Goal: Book appointment/travel/reservation

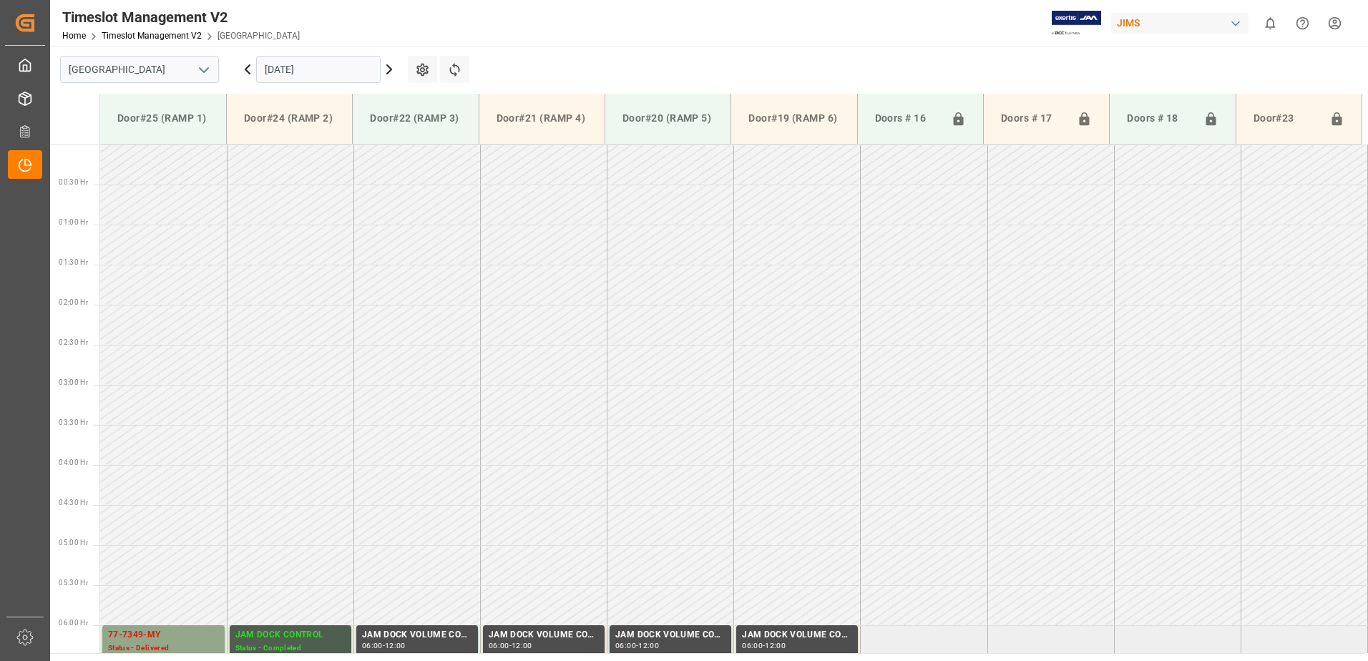
scroll to position [418, 0]
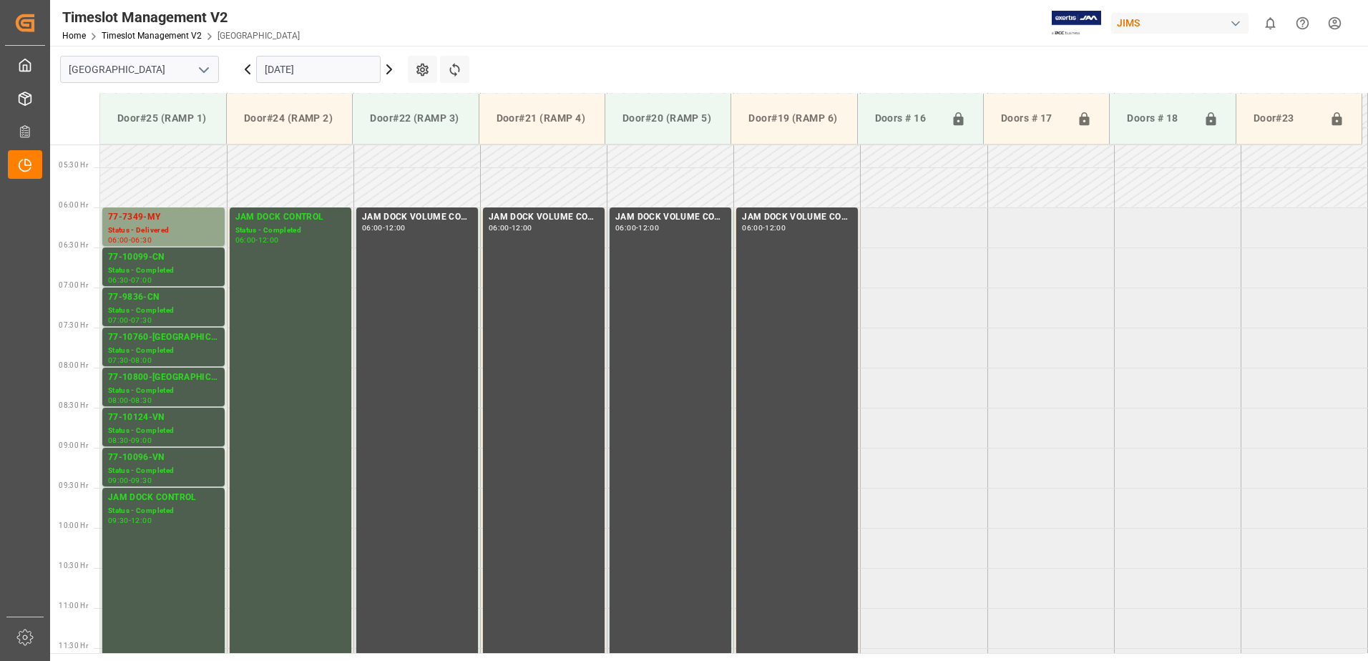
click at [319, 77] on input "[DATE]" at bounding box center [318, 69] width 125 height 27
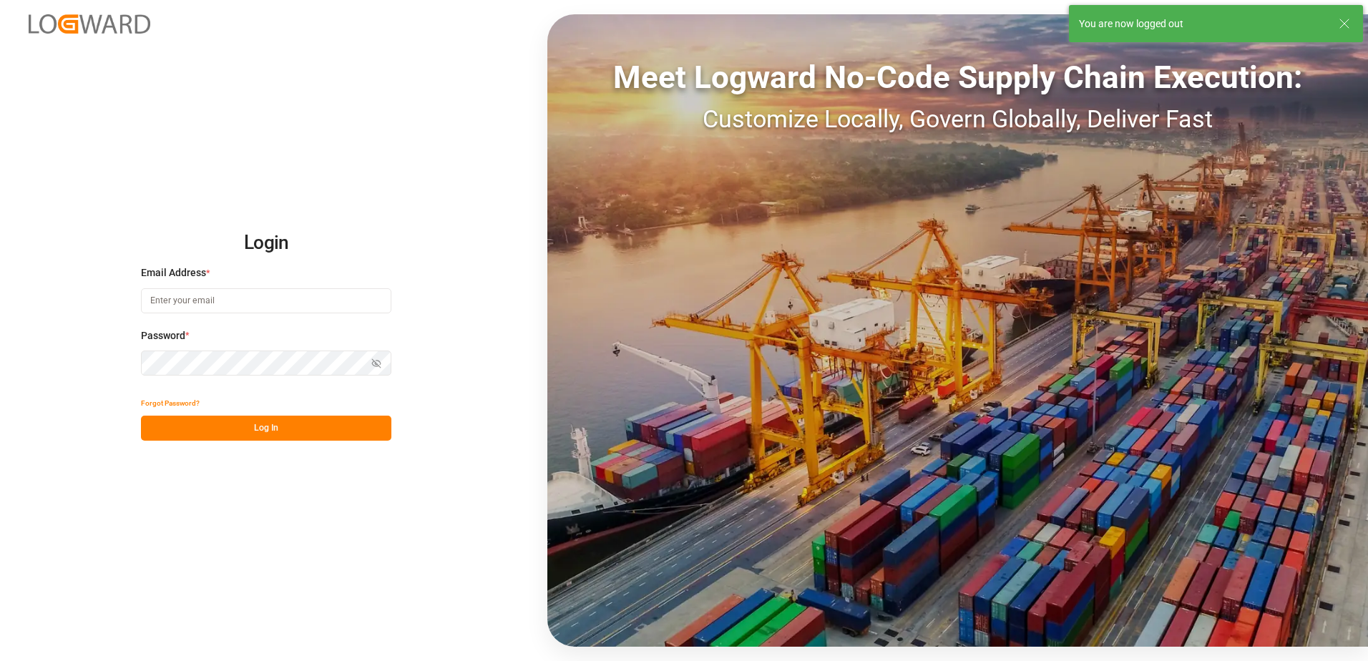
click at [217, 303] on input at bounding box center [266, 300] width 250 height 25
type input "yves.besner@jamindustries.com"
click at [115, 358] on div "Login Email Address * yves.besner@jamindustries.com Password * Show password Fo…" at bounding box center [684, 330] width 1368 height 661
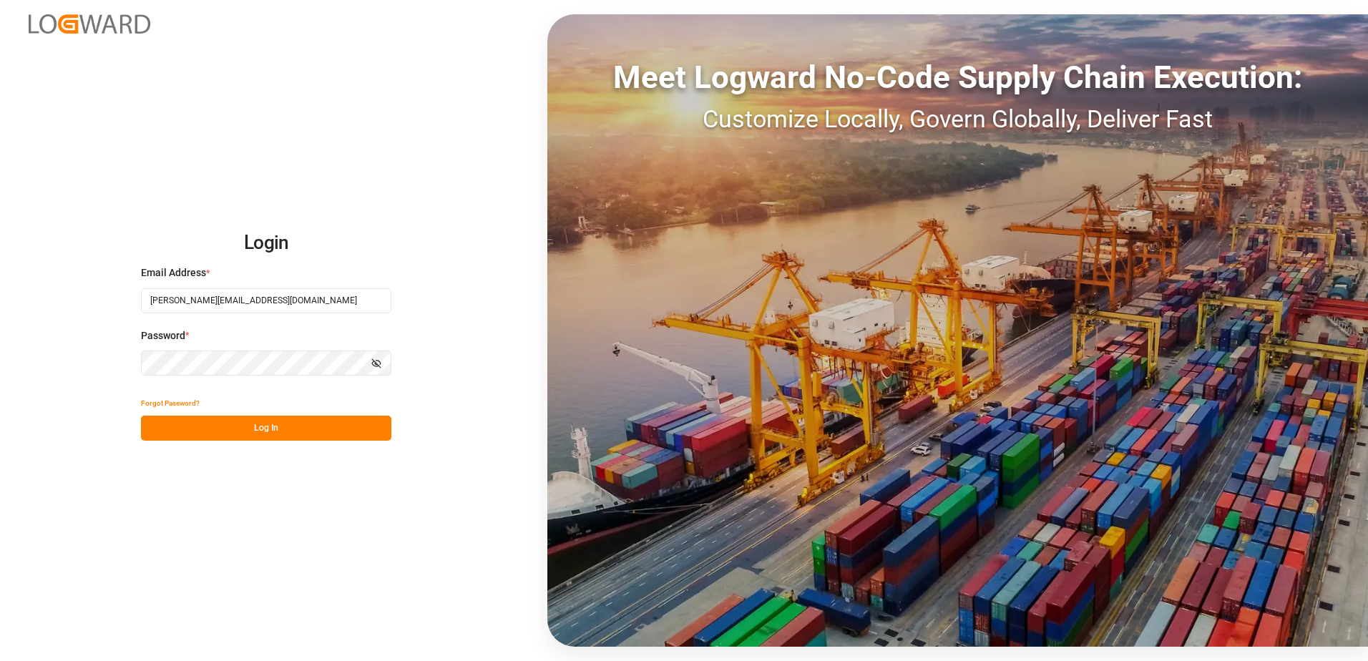
click at [163, 427] on button "Log In" at bounding box center [266, 428] width 250 height 25
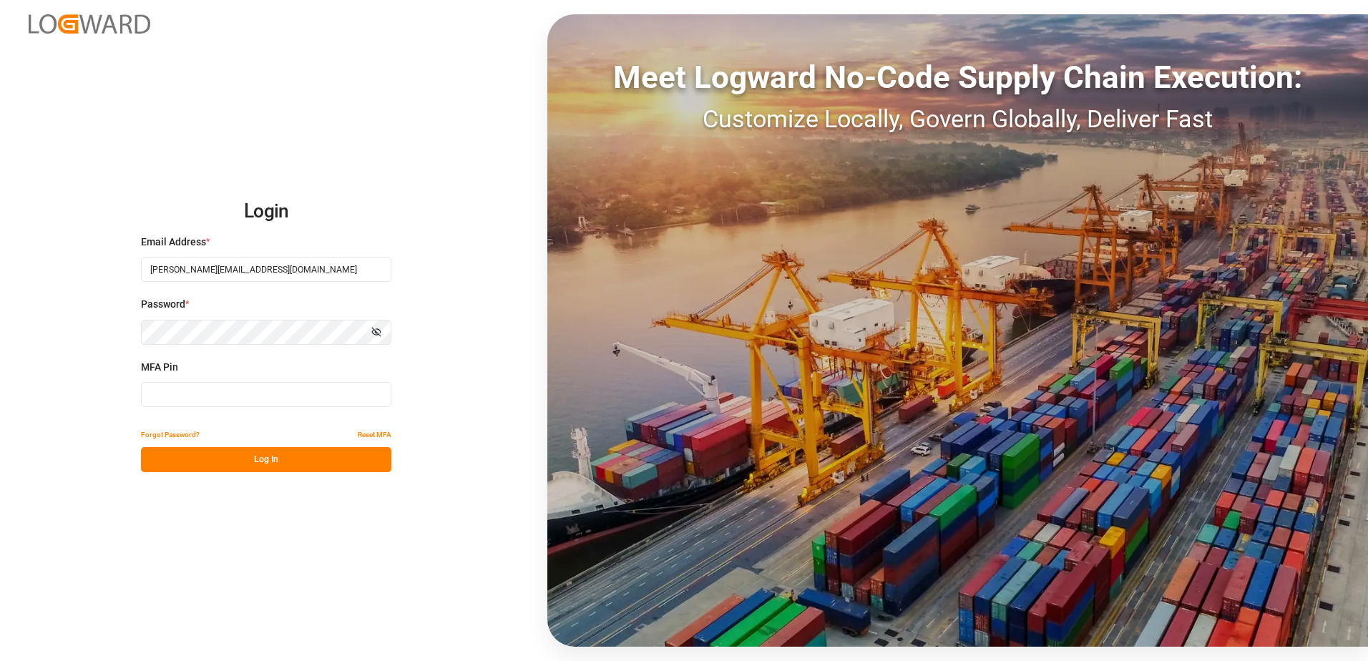
click at [203, 396] on input at bounding box center [266, 394] width 250 height 25
type input "932955"
click at [269, 459] on button "Log In" at bounding box center [266, 459] width 250 height 25
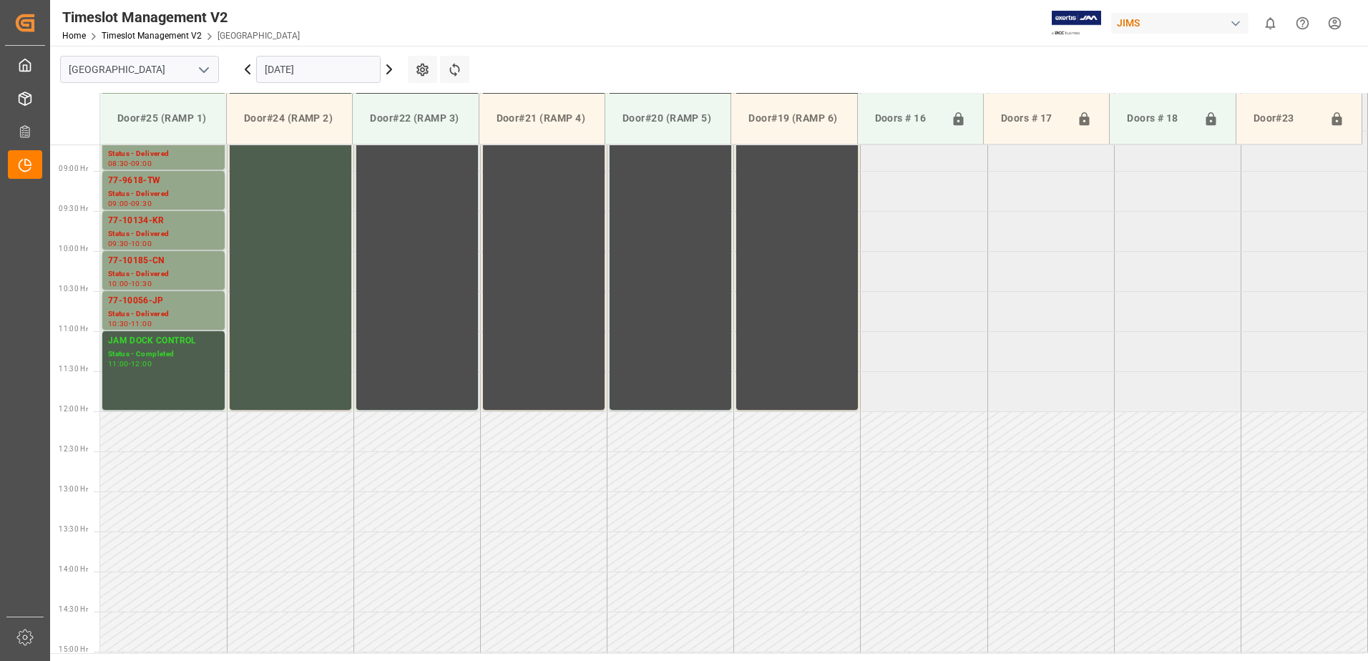
scroll to position [713, 0]
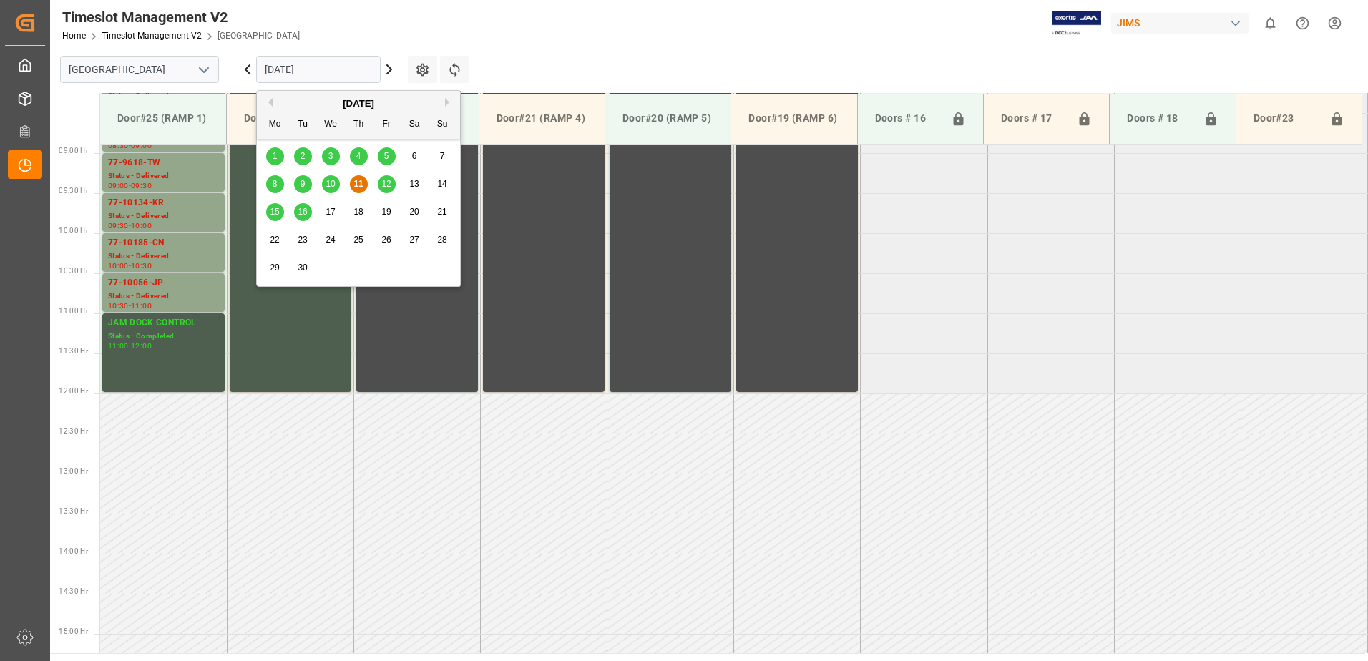
click at [318, 67] on input "[DATE]" at bounding box center [318, 69] width 125 height 27
click at [384, 182] on span "12" at bounding box center [385, 184] width 9 height 10
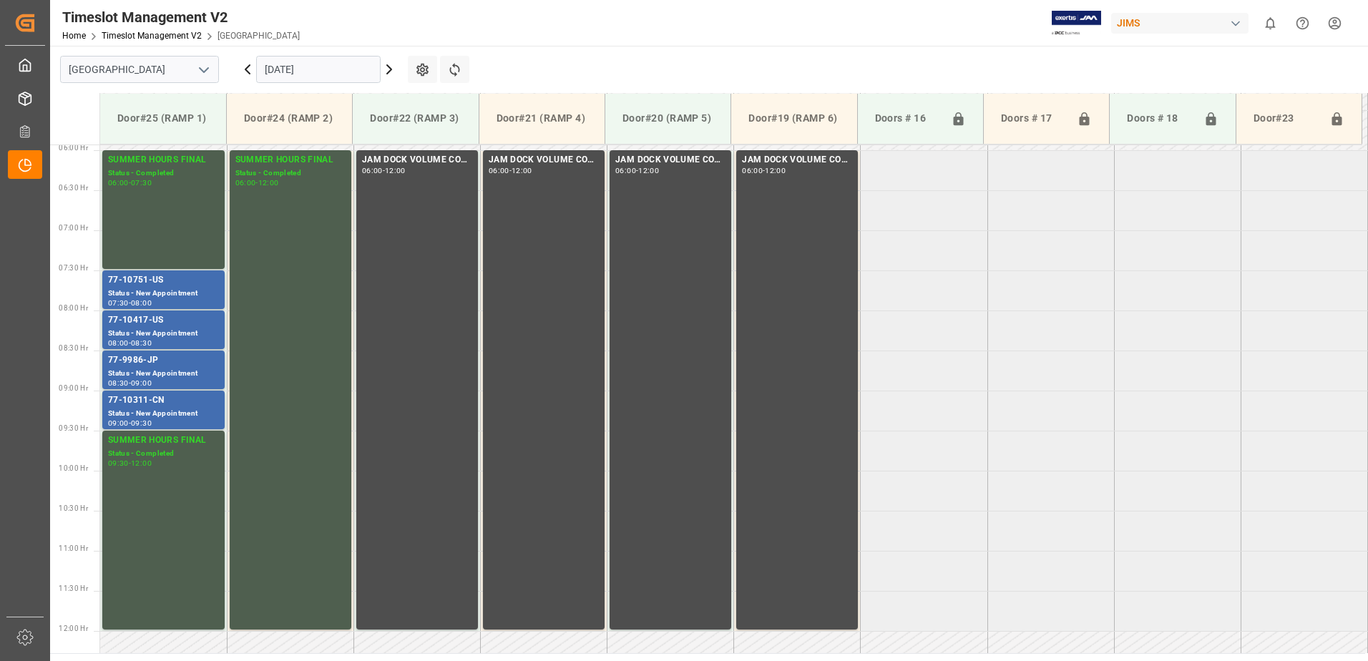
scroll to position [427, 0]
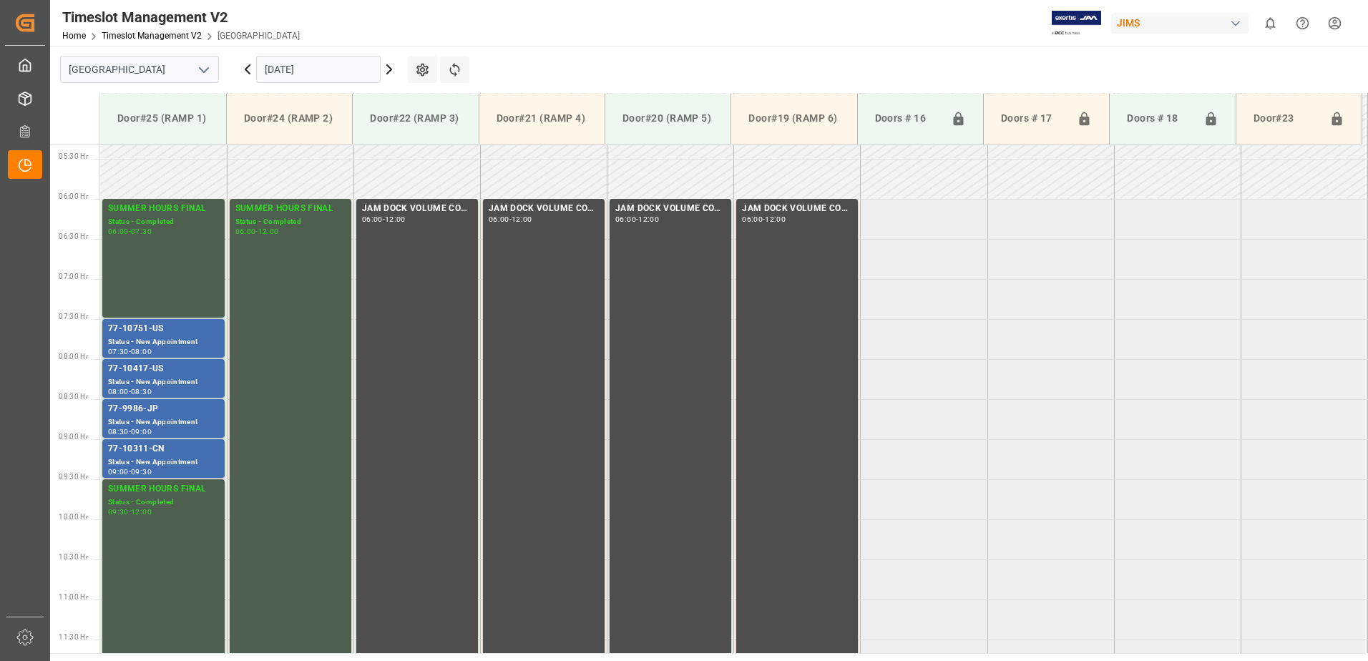
click at [331, 67] on input "12.09.2025" at bounding box center [318, 69] width 125 height 27
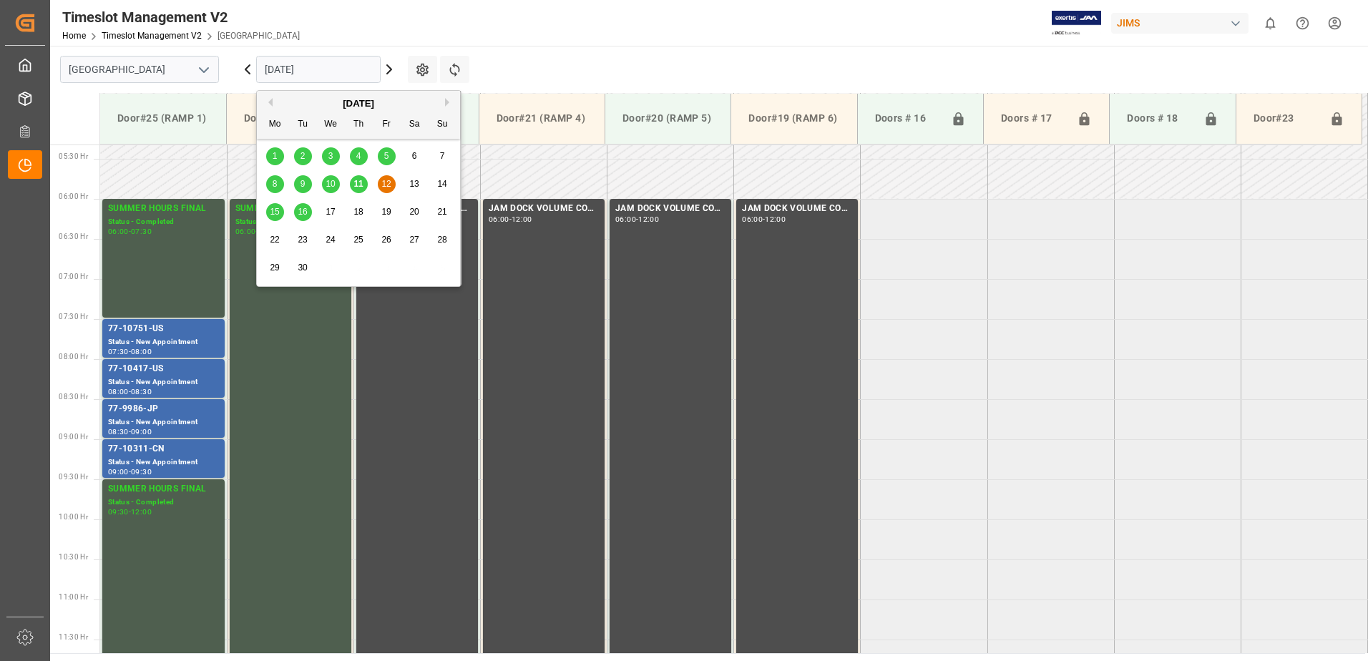
click at [275, 210] on span "15" at bounding box center [274, 212] width 9 height 10
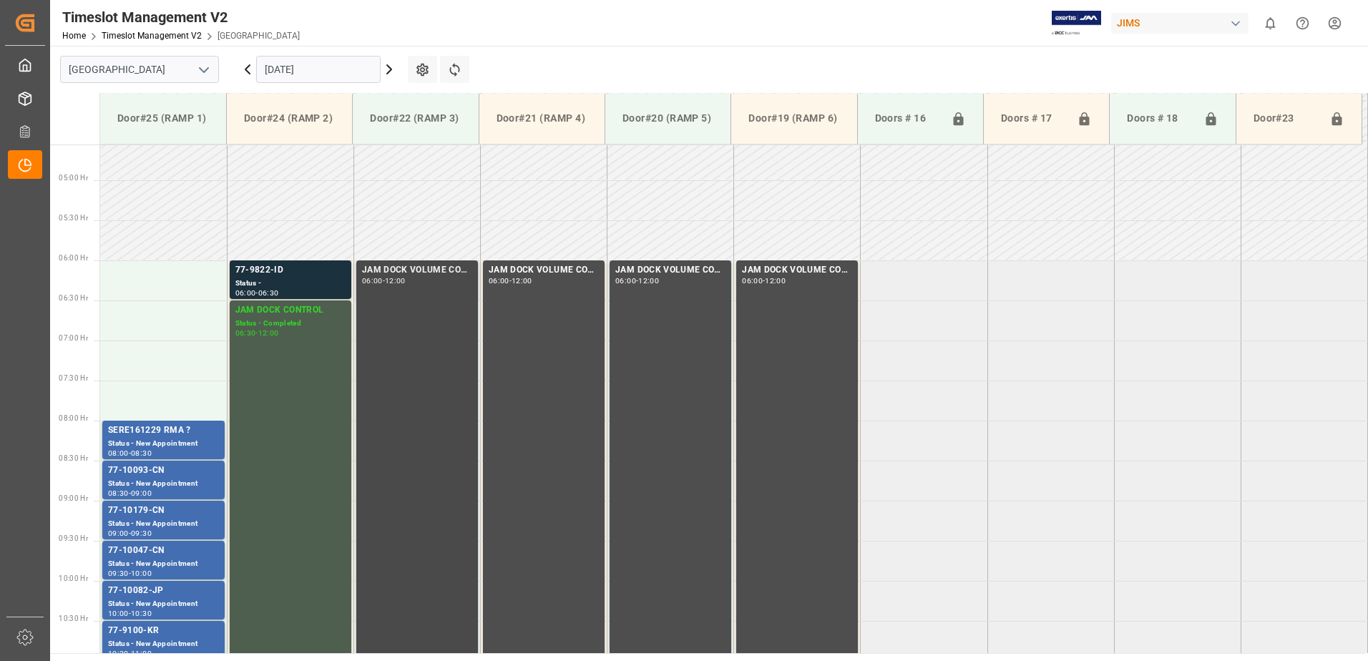
scroll to position [354, 0]
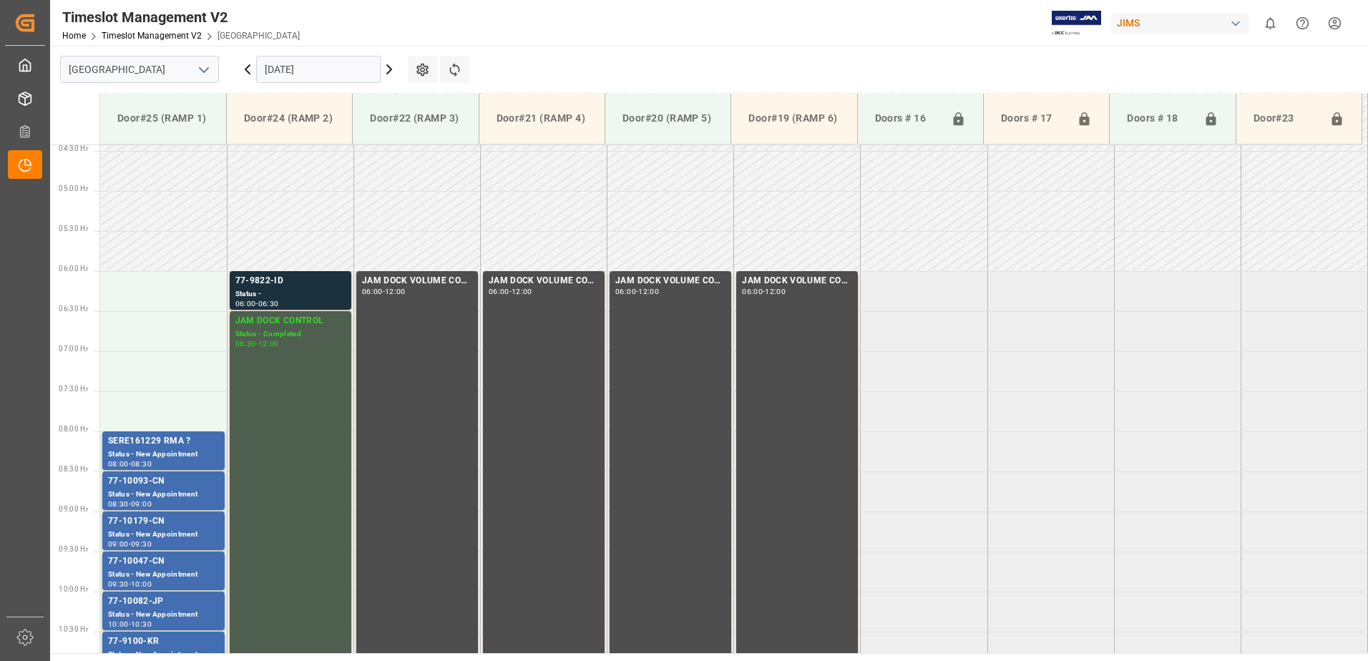
click at [334, 67] on input "[DATE]" at bounding box center [318, 69] width 125 height 27
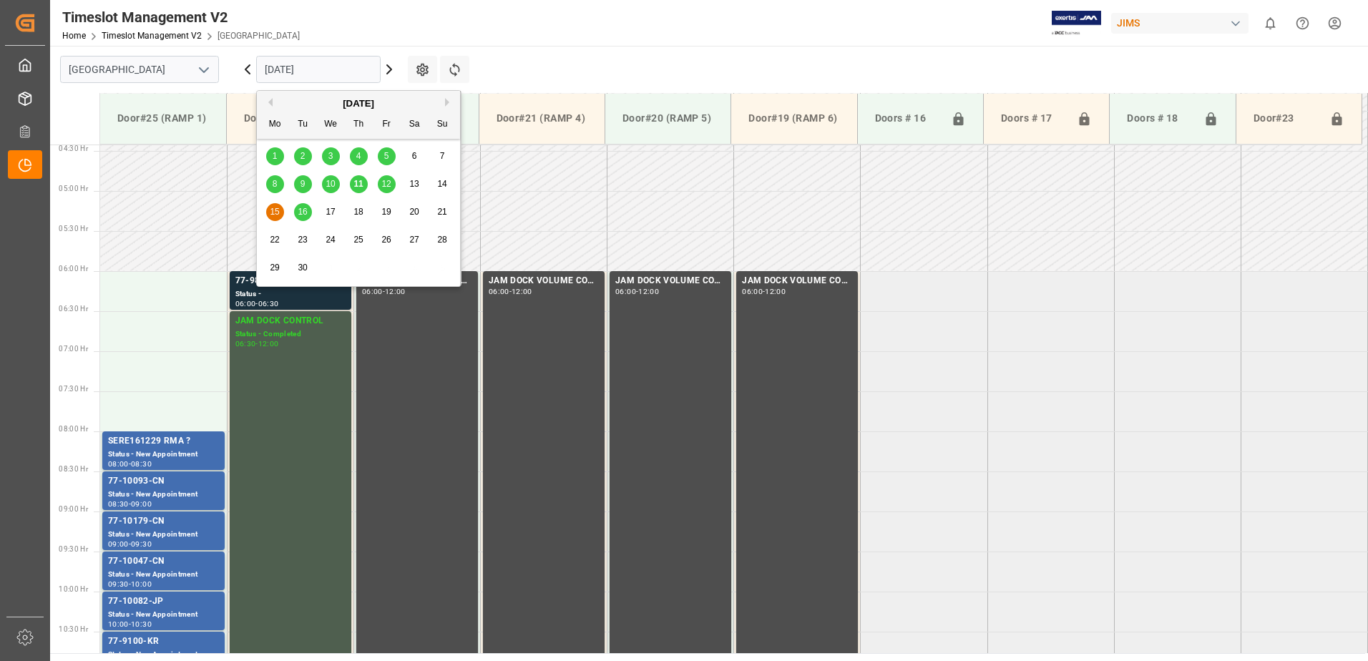
click at [303, 213] on span "16" at bounding box center [302, 212] width 9 height 10
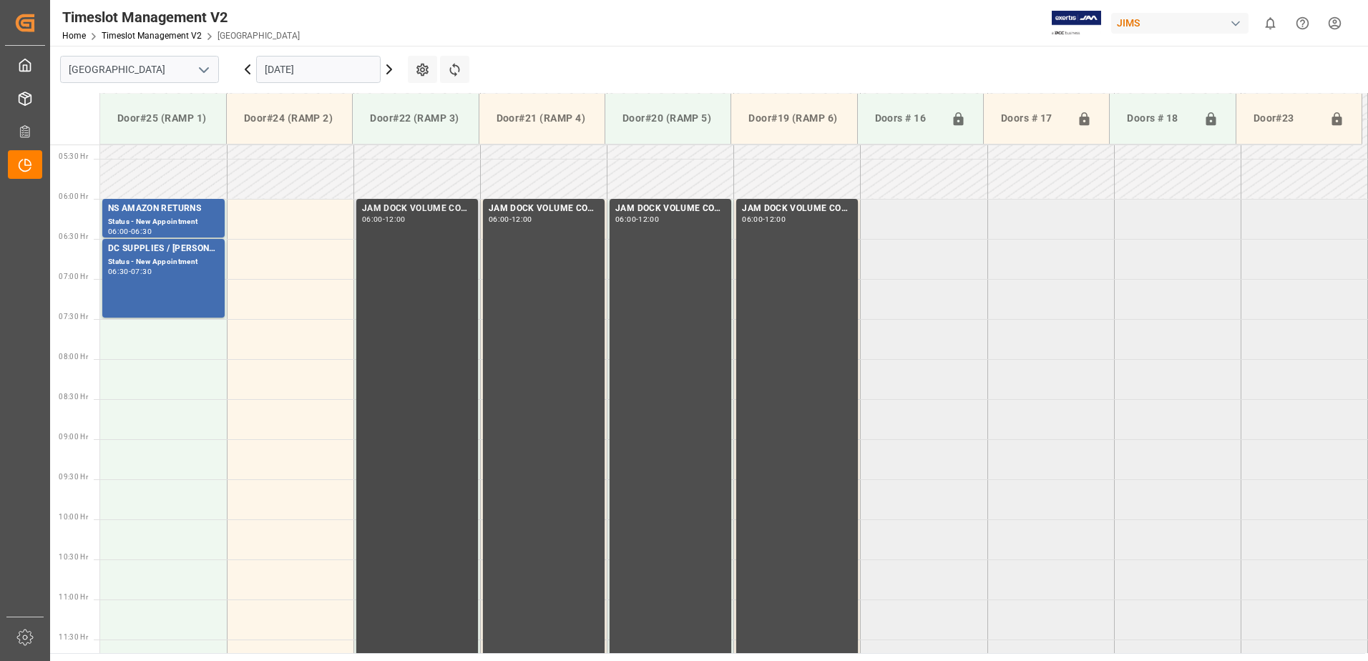
scroll to position [355, 0]
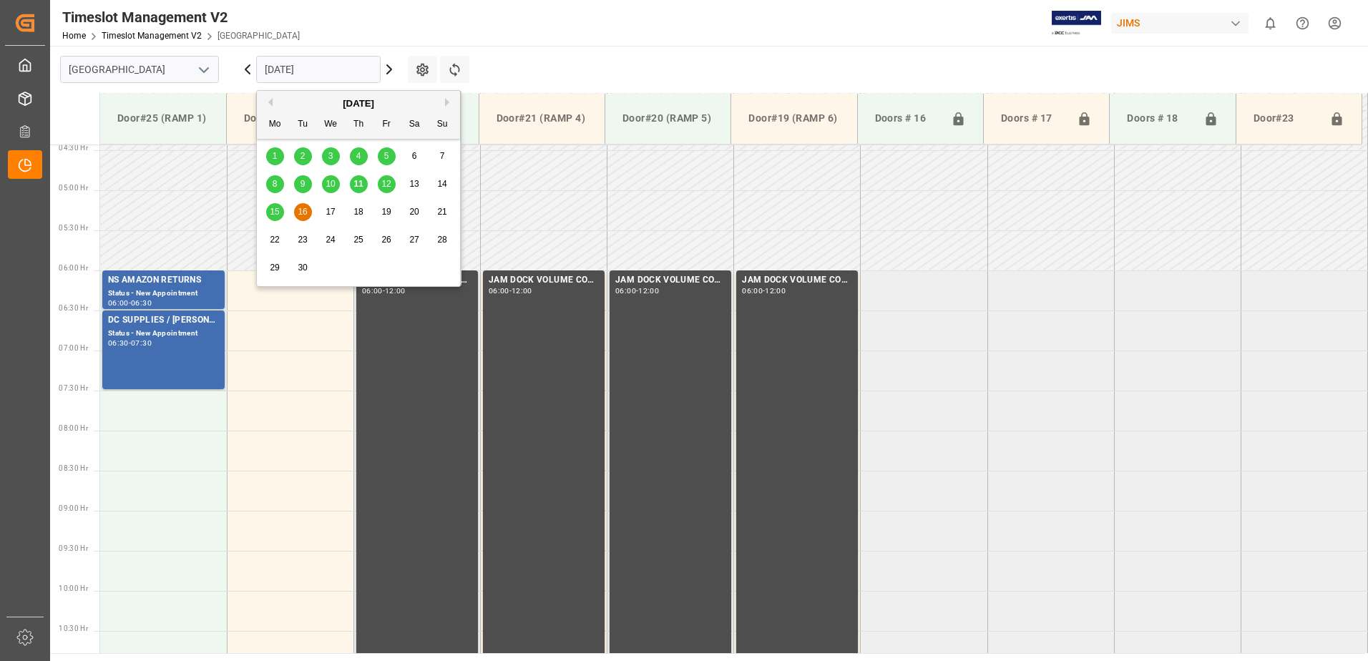
click at [328, 69] on input "[DATE]" at bounding box center [318, 69] width 125 height 27
click at [275, 210] on span "15" at bounding box center [274, 212] width 9 height 10
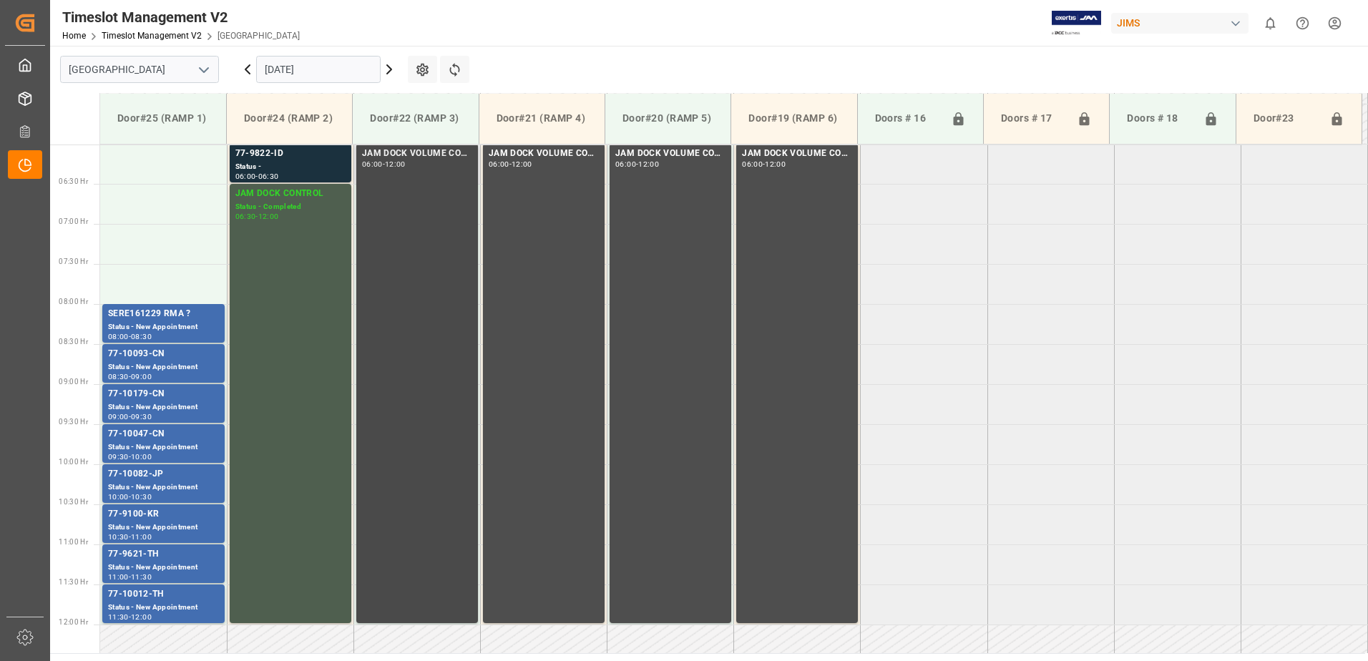
scroll to position [427, 0]
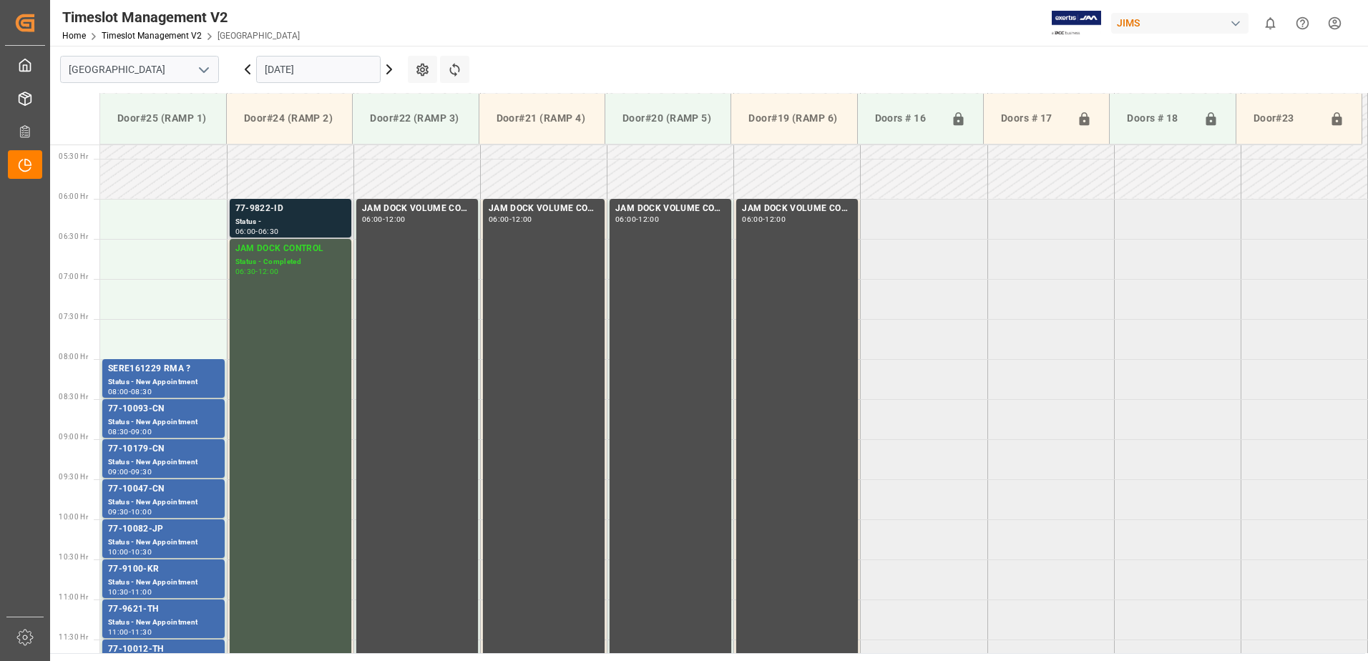
click at [269, 210] on div "77-9822-ID" at bounding box center [290, 209] width 110 height 14
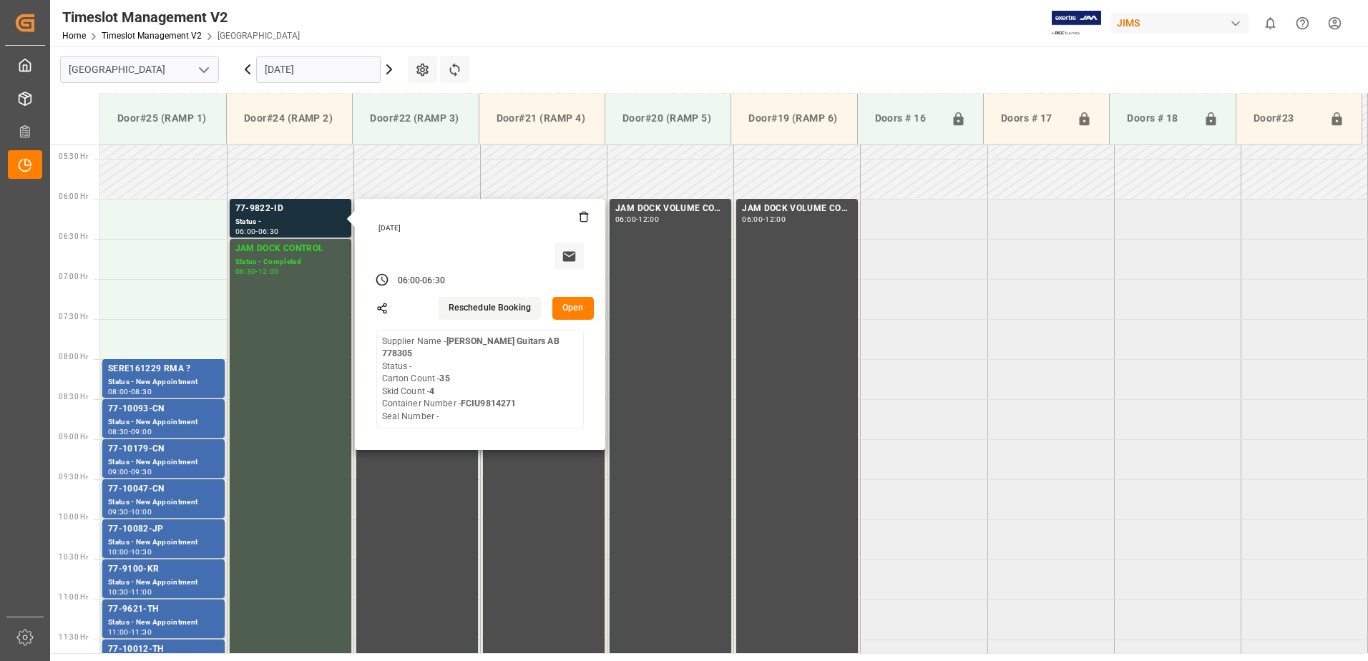
click at [577, 305] on button "Open" at bounding box center [573, 308] width 42 height 23
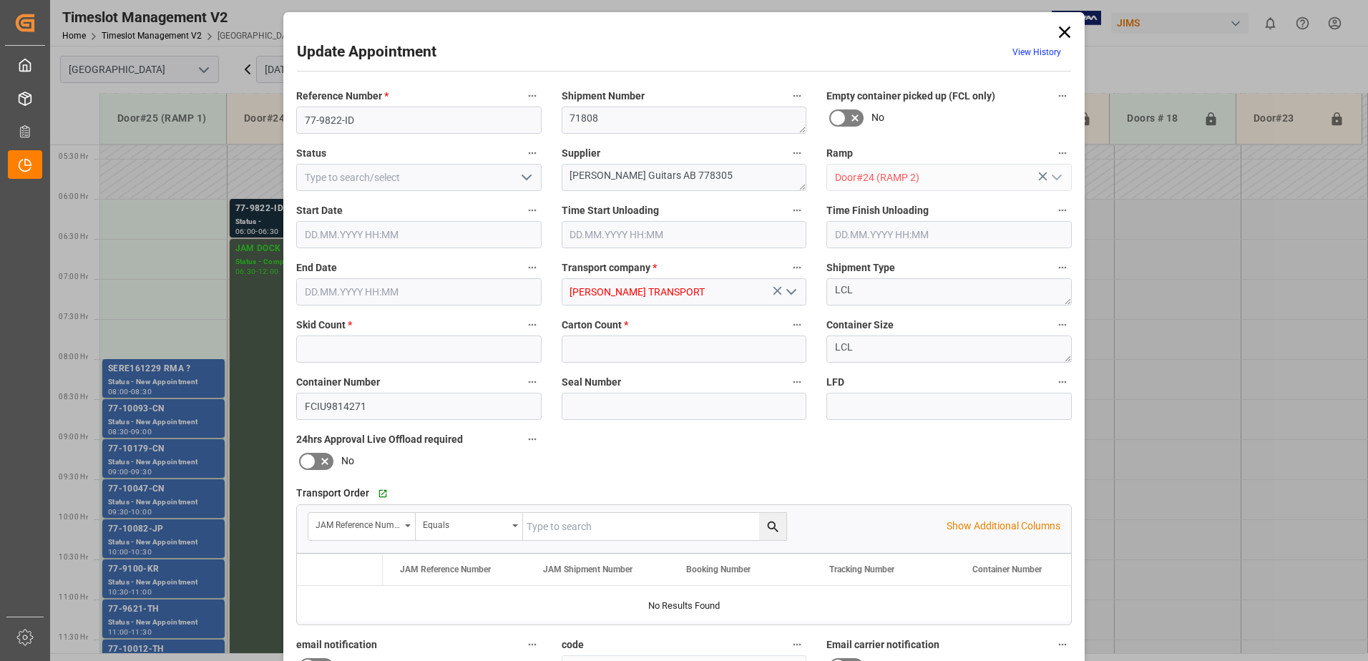
type input "4"
type input "35"
type input "[DATE] 06:00"
type input "[DATE] 06:30"
type input "[DATE] 13:21"
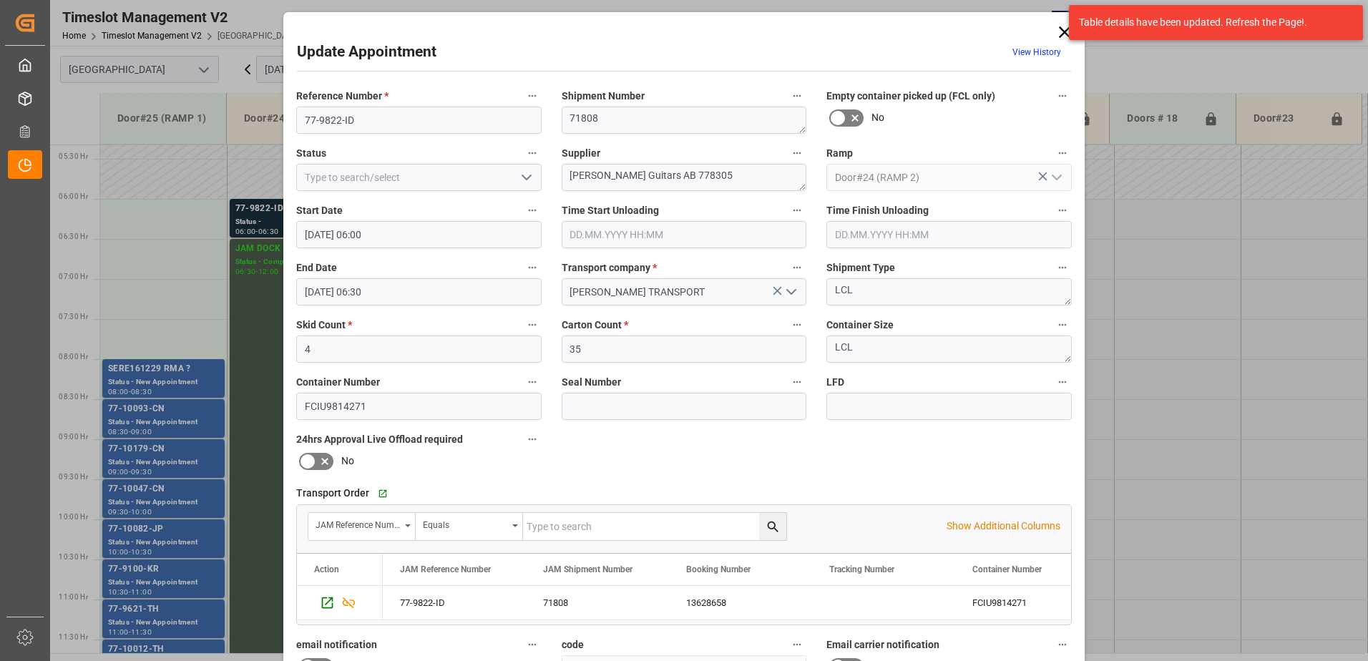
click at [1062, 31] on icon at bounding box center [1064, 31] width 11 height 11
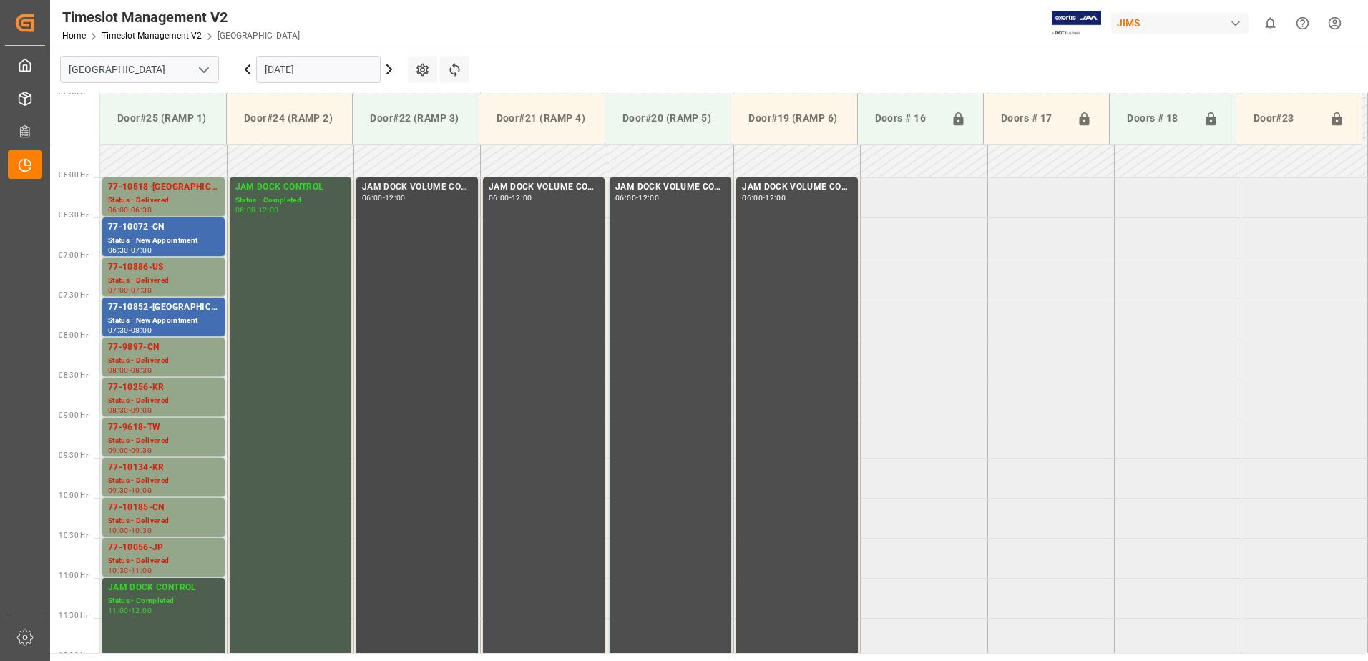
scroll to position [283, 0]
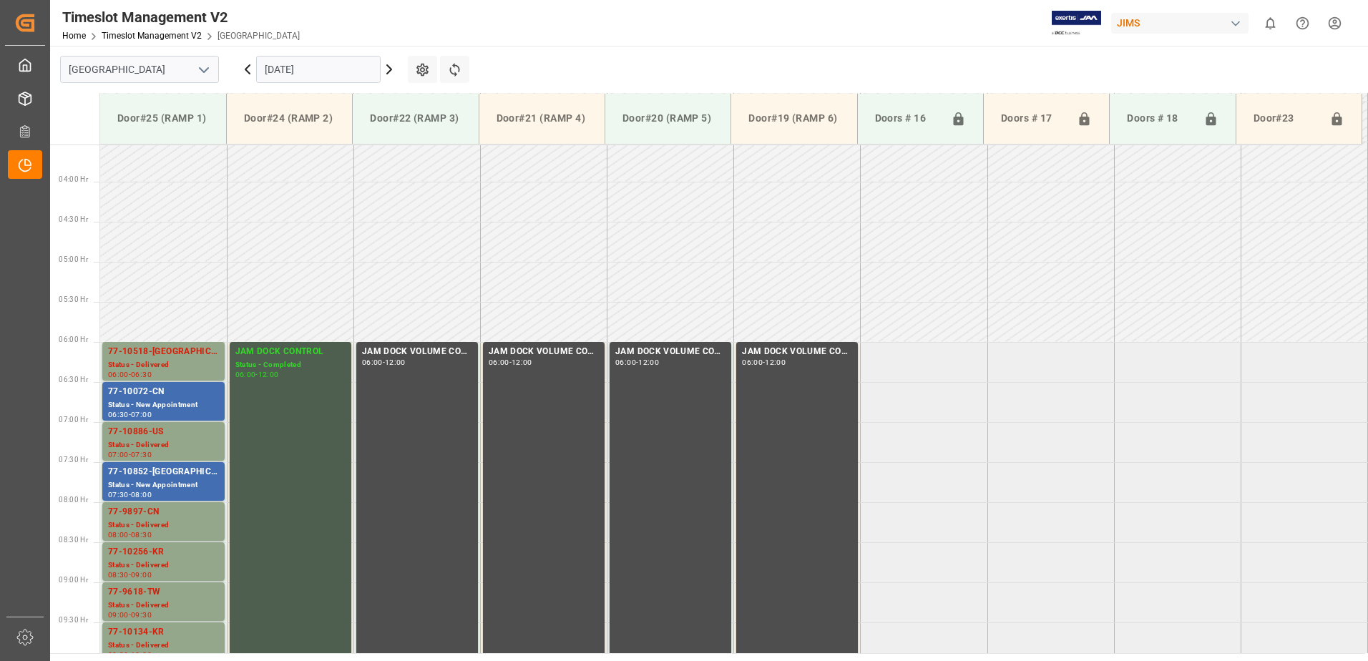
click at [337, 68] on input "[DATE]" at bounding box center [318, 69] width 125 height 27
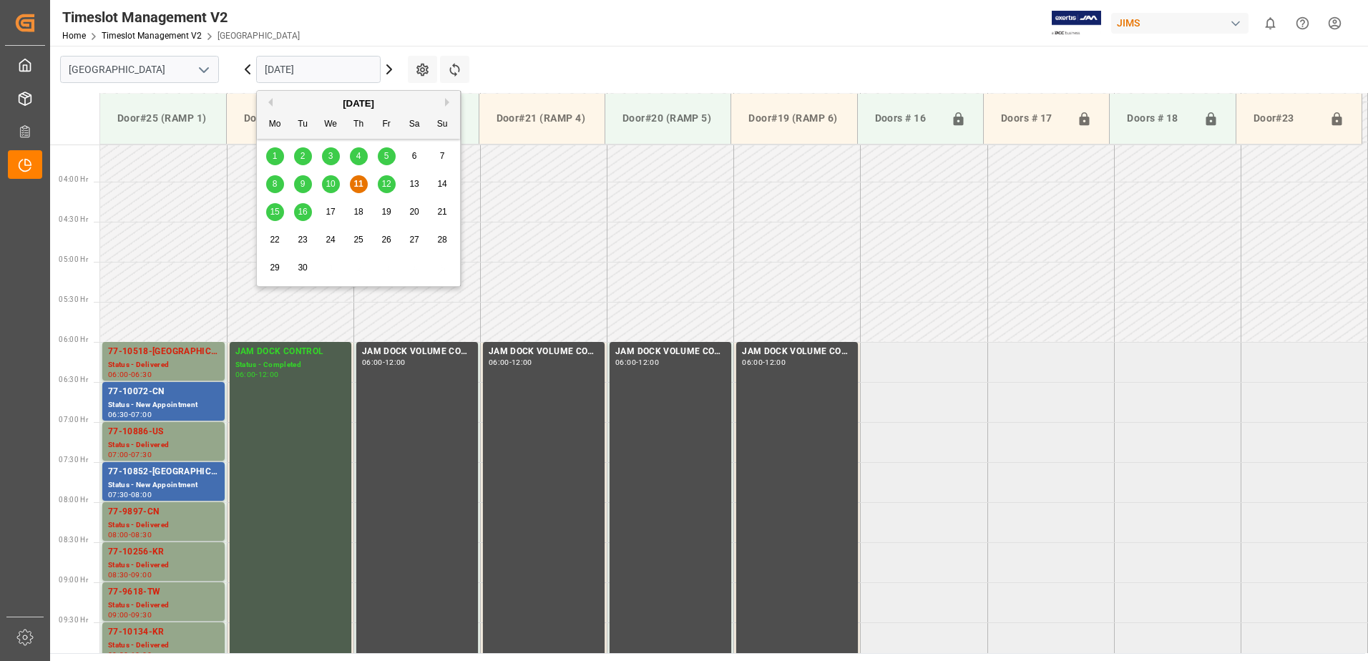
click at [276, 215] on span "15" at bounding box center [274, 212] width 9 height 10
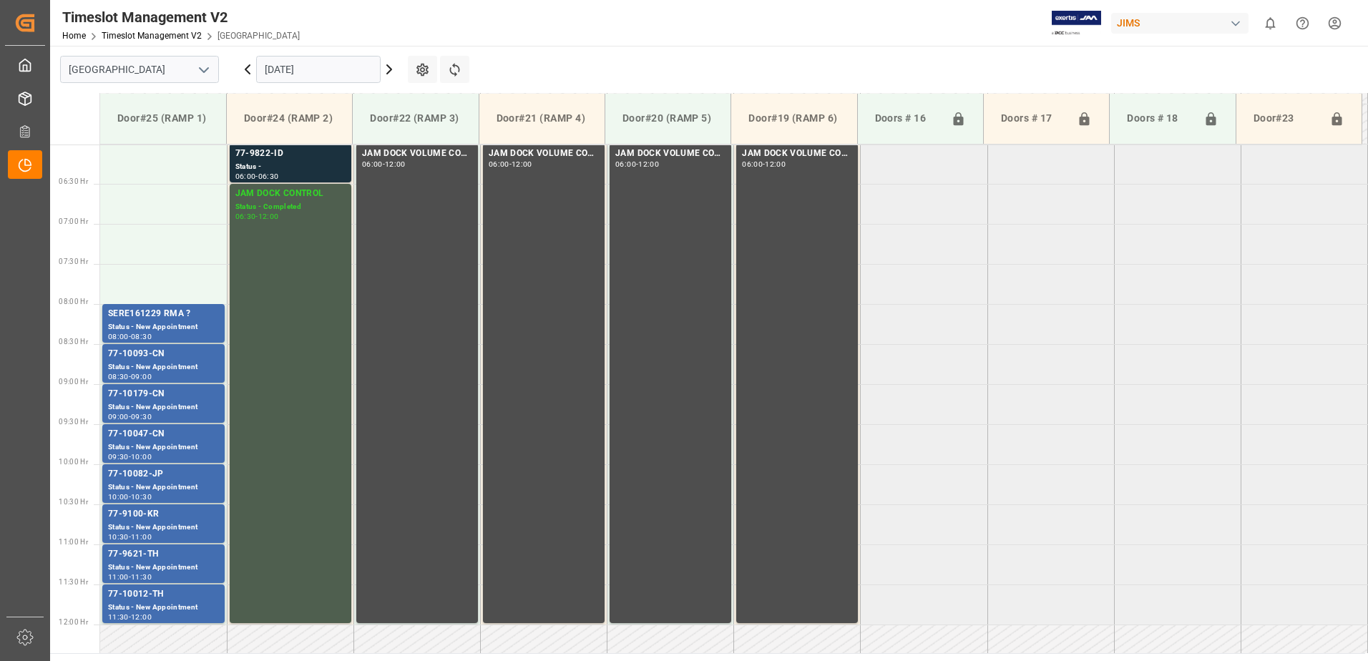
scroll to position [355, 0]
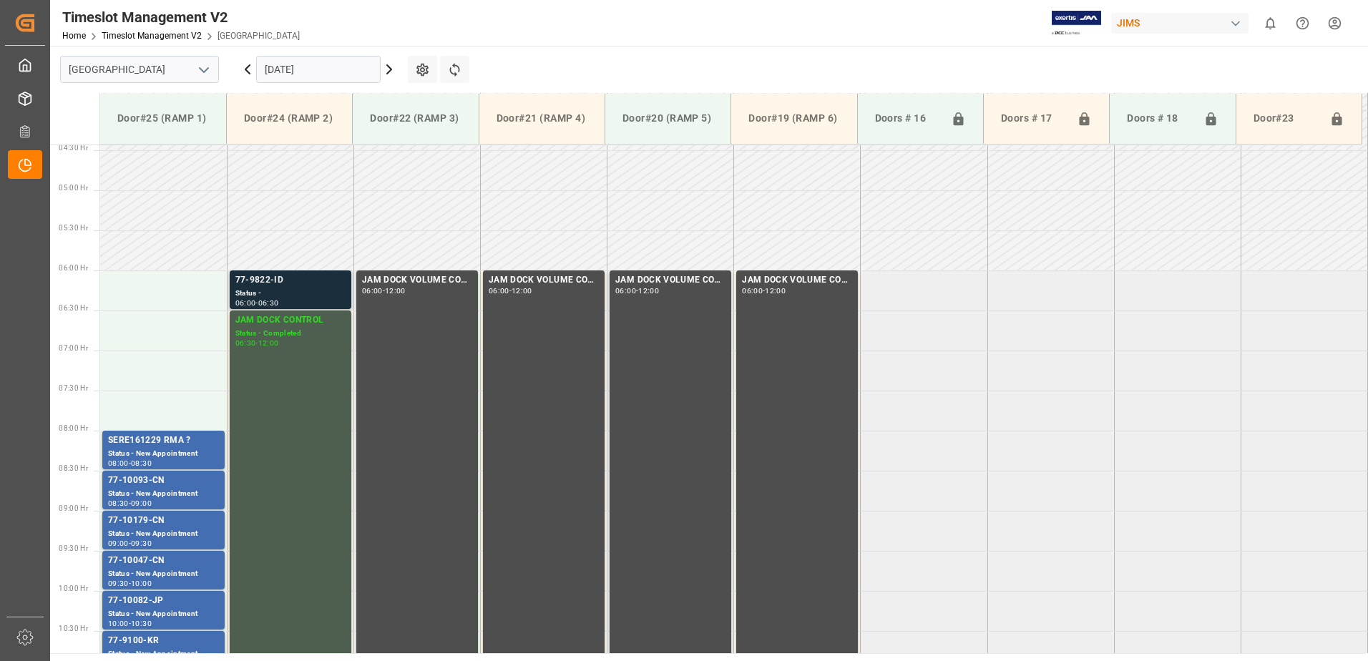
click at [284, 293] on div "Status -" at bounding box center [290, 294] width 110 height 12
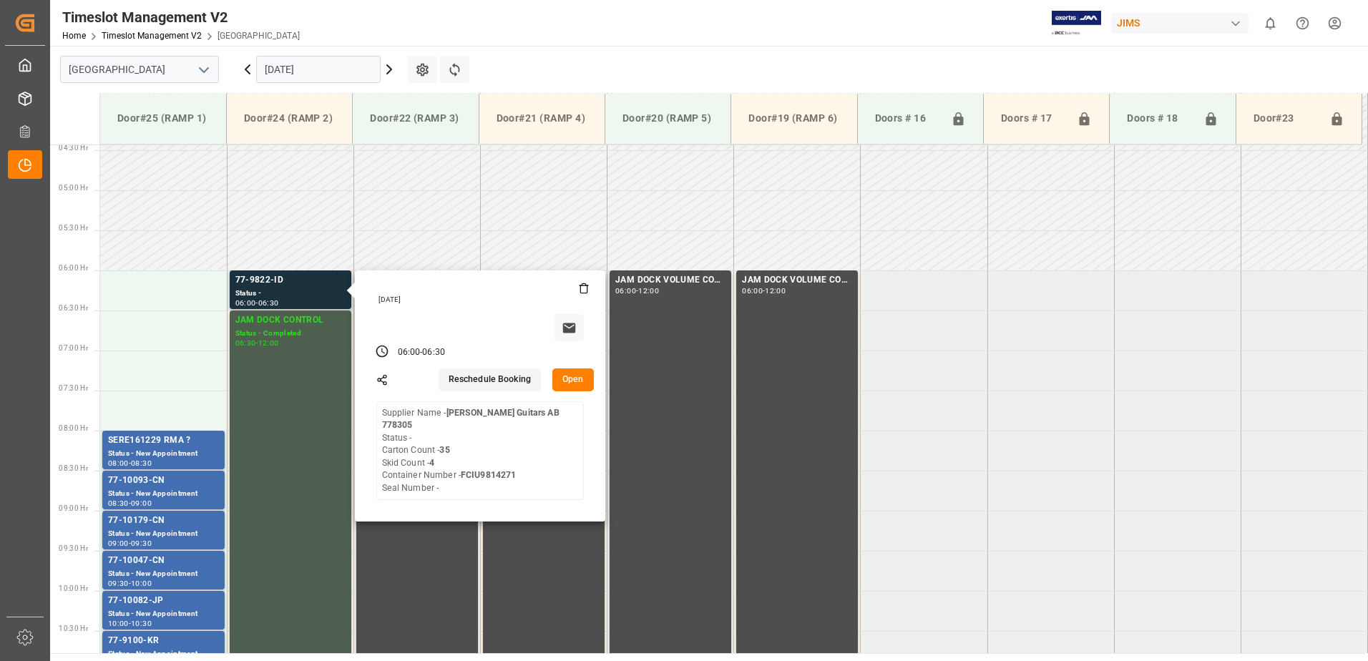
click at [569, 379] on button "Open" at bounding box center [573, 380] width 42 height 23
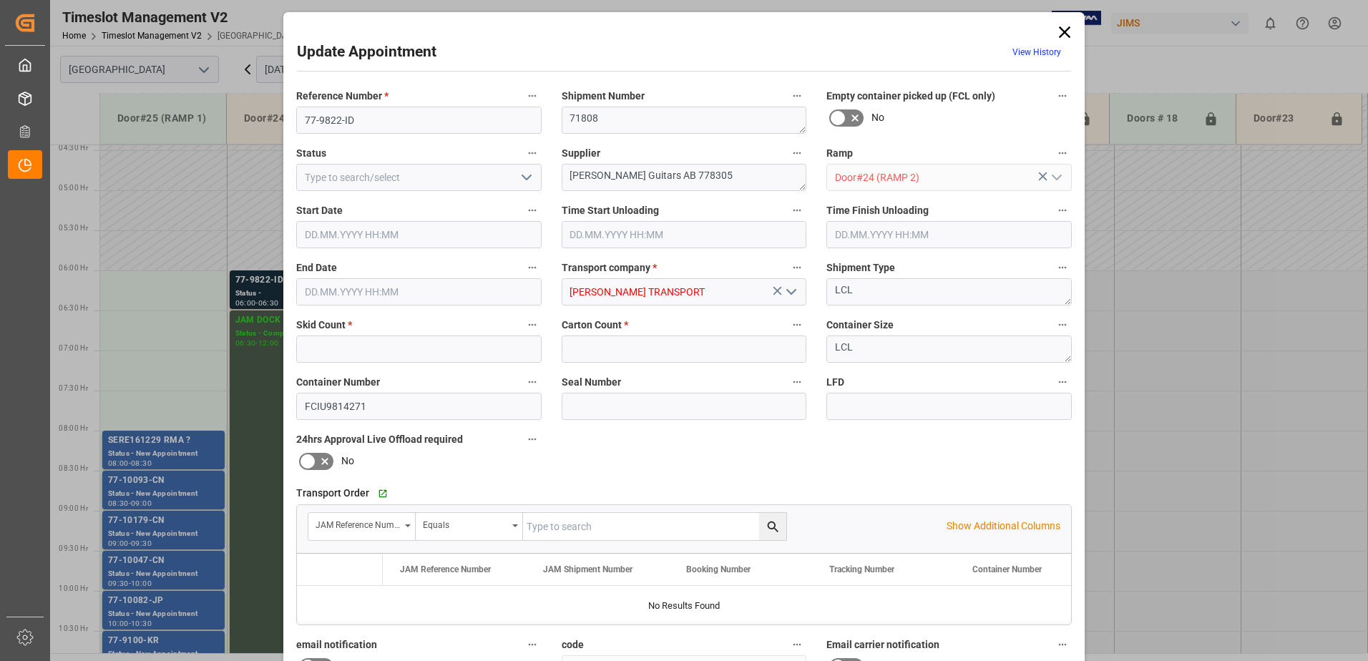
type input "4"
type input "35"
type input "[DATE] 06:00"
type input "[DATE] 06:30"
type input "[DATE] 13:21"
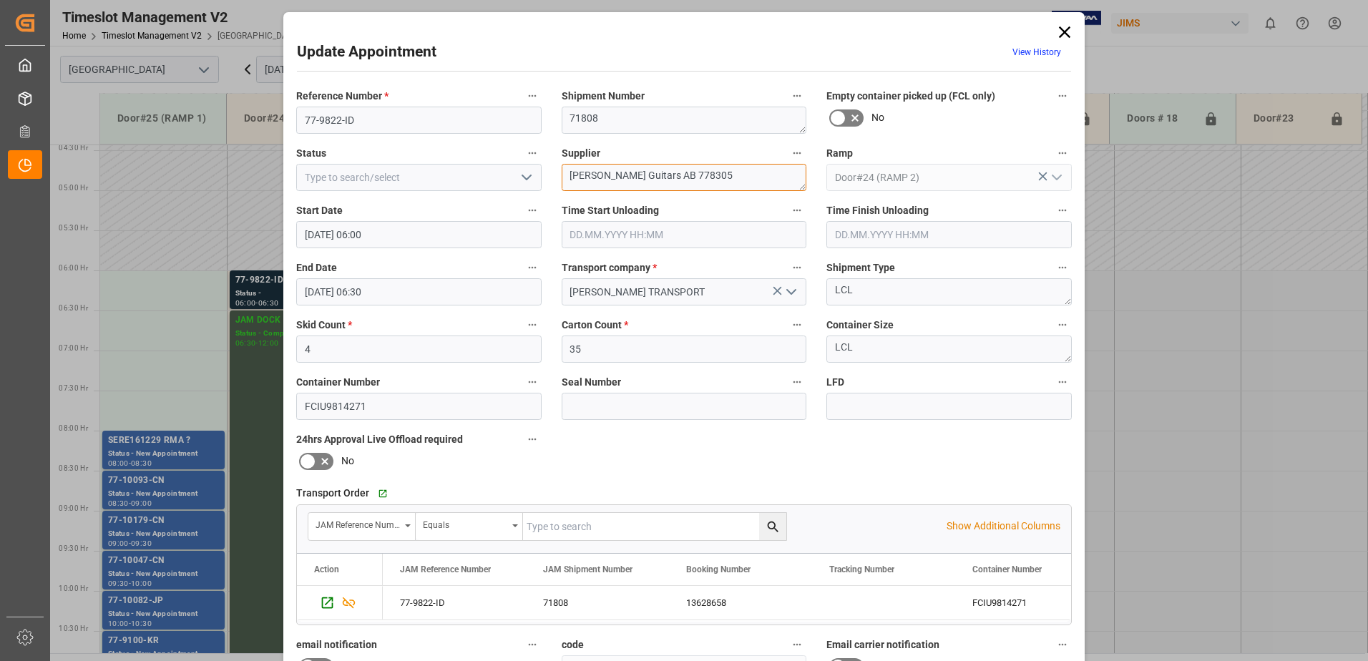
drag, startPoint x: 722, startPoint y: 173, endPoint x: 656, endPoint y: 174, distance: 65.8
click at [656, 174] on textarea "[PERSON_NAME] Guitars AB 778305" at bounding box center [684, 177] width 245 height 27
type textarea "[PERSON_NAME] Guitars IN02(23)"
click at [525, 177] on icon "open menu" at bounding box center [526, 177] width 17 height 17
click at [455, 298] on div "New Appointment" at bounding box center [419, 306] width 244 height 32
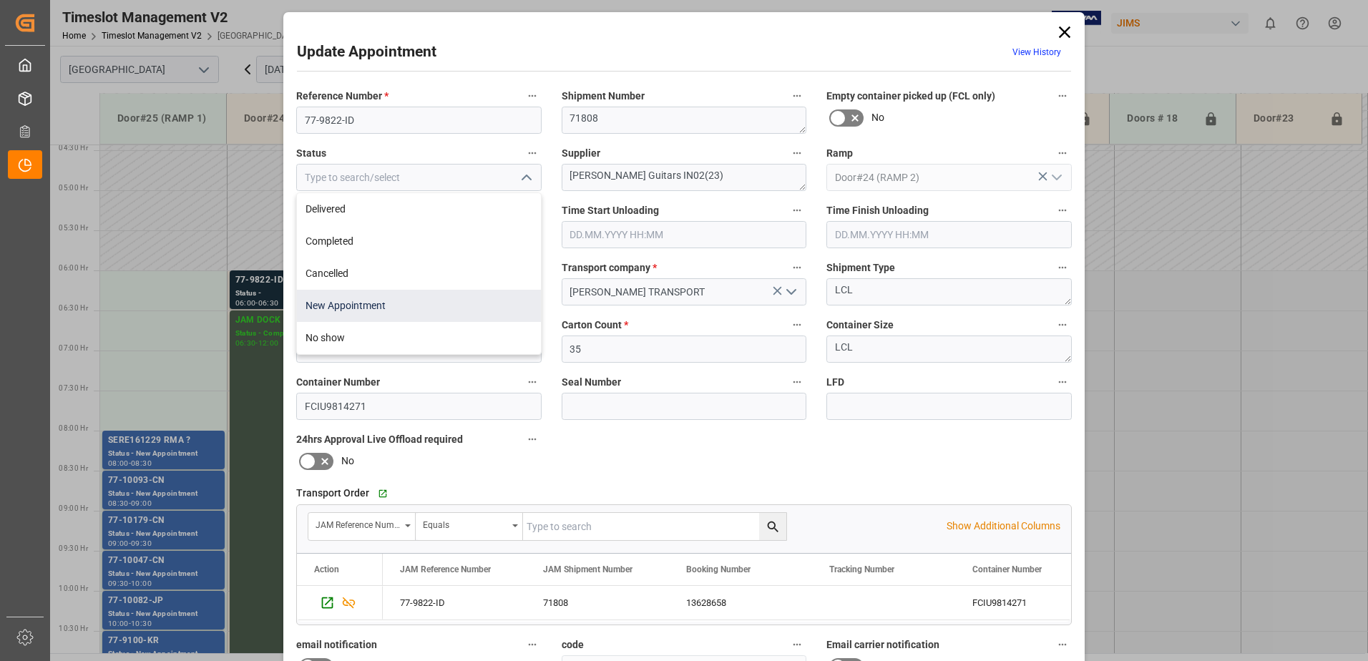
type input "New Appointment"
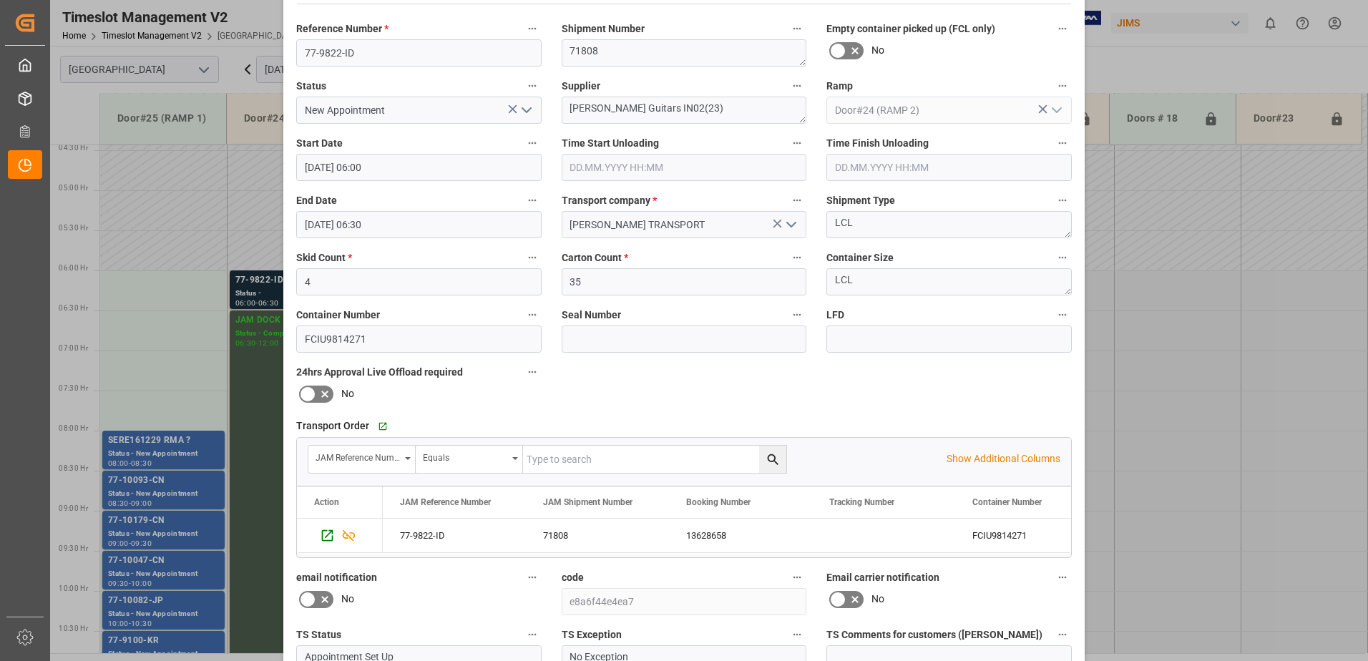
scroll to position [209, 0]
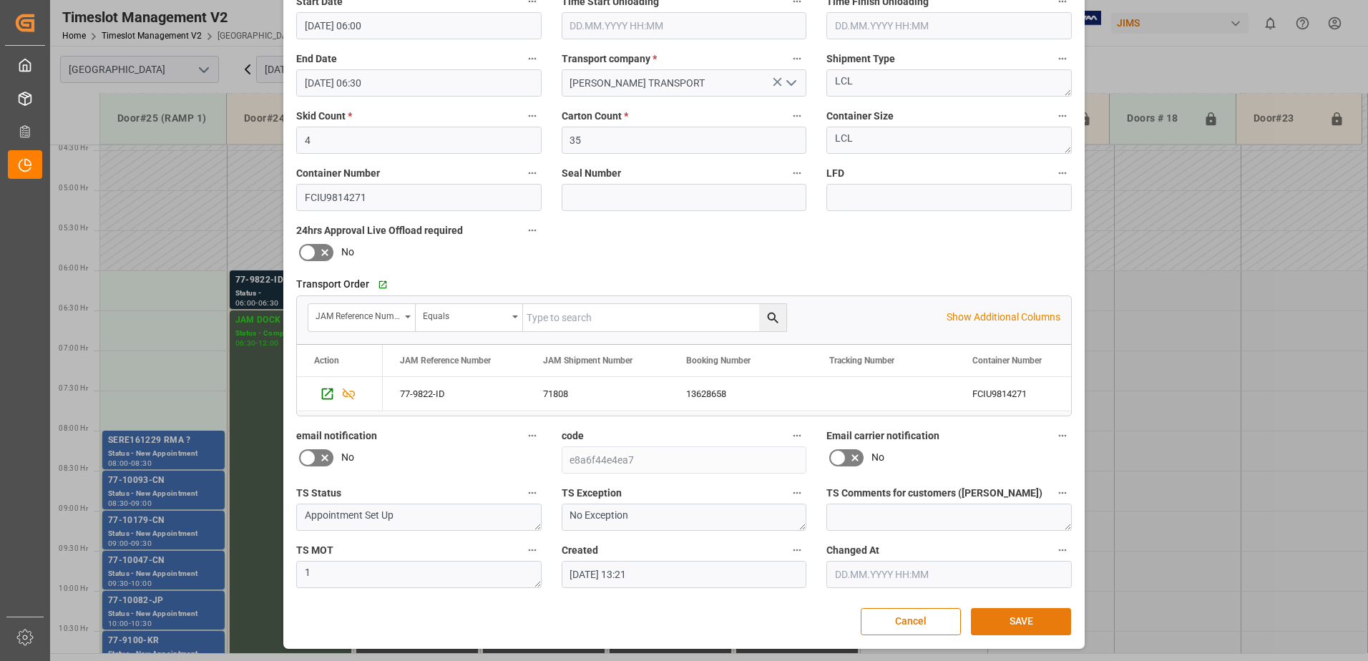
click at [1017, 628] on button "SAVE" at bounding box center [1021, 621] width 100 height 27
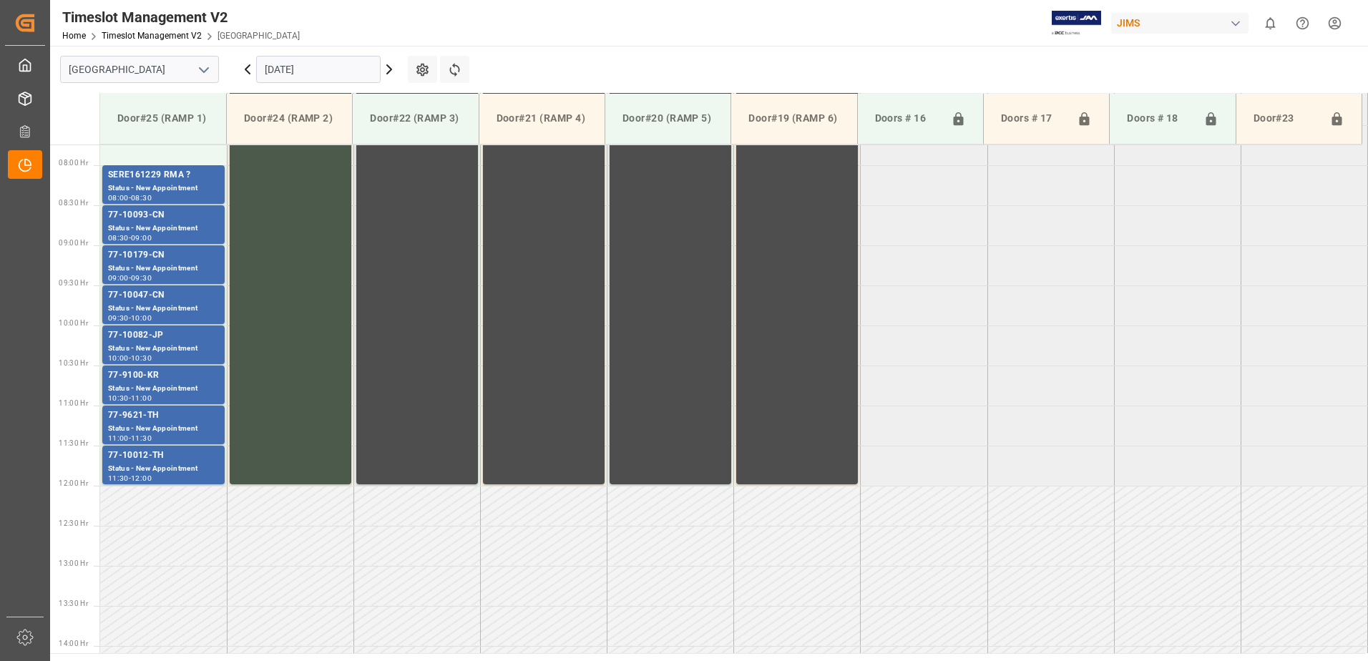
scroll to position [464, 0]
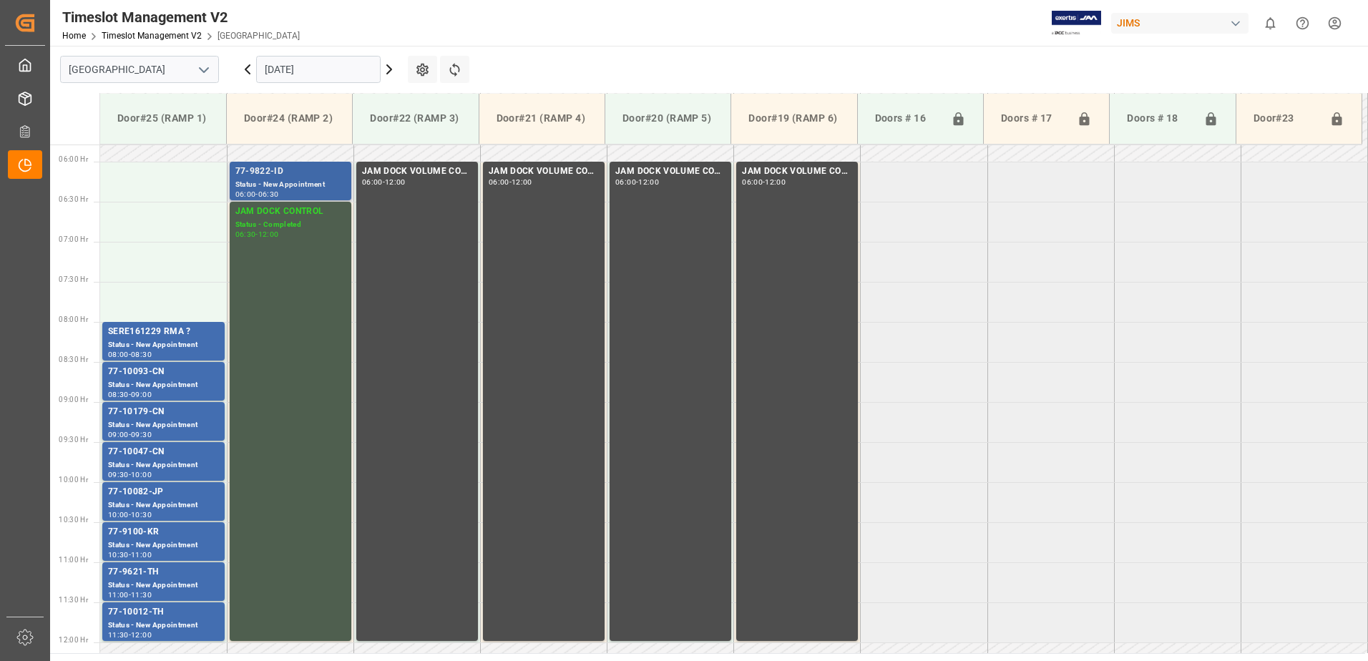
click at [288, 177] on div "77-9822-ID" at bounding box center [290, 172] width 110 height 14
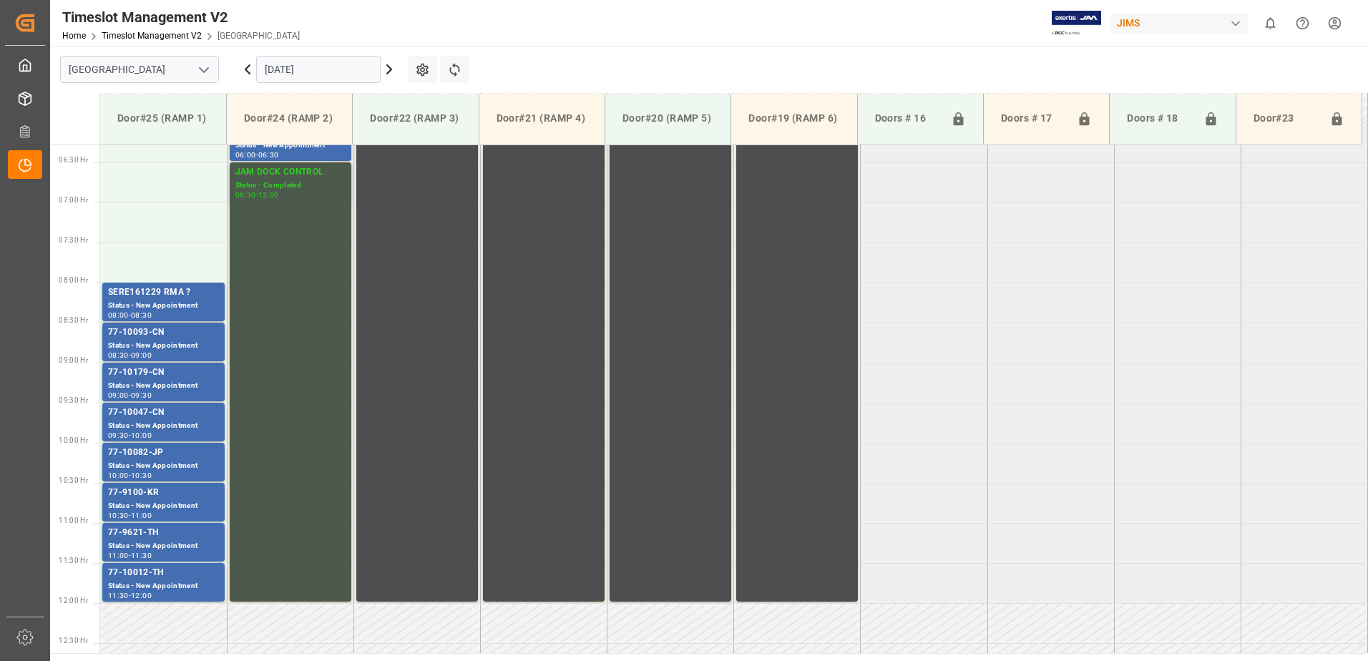
scroll to position [535, 0]
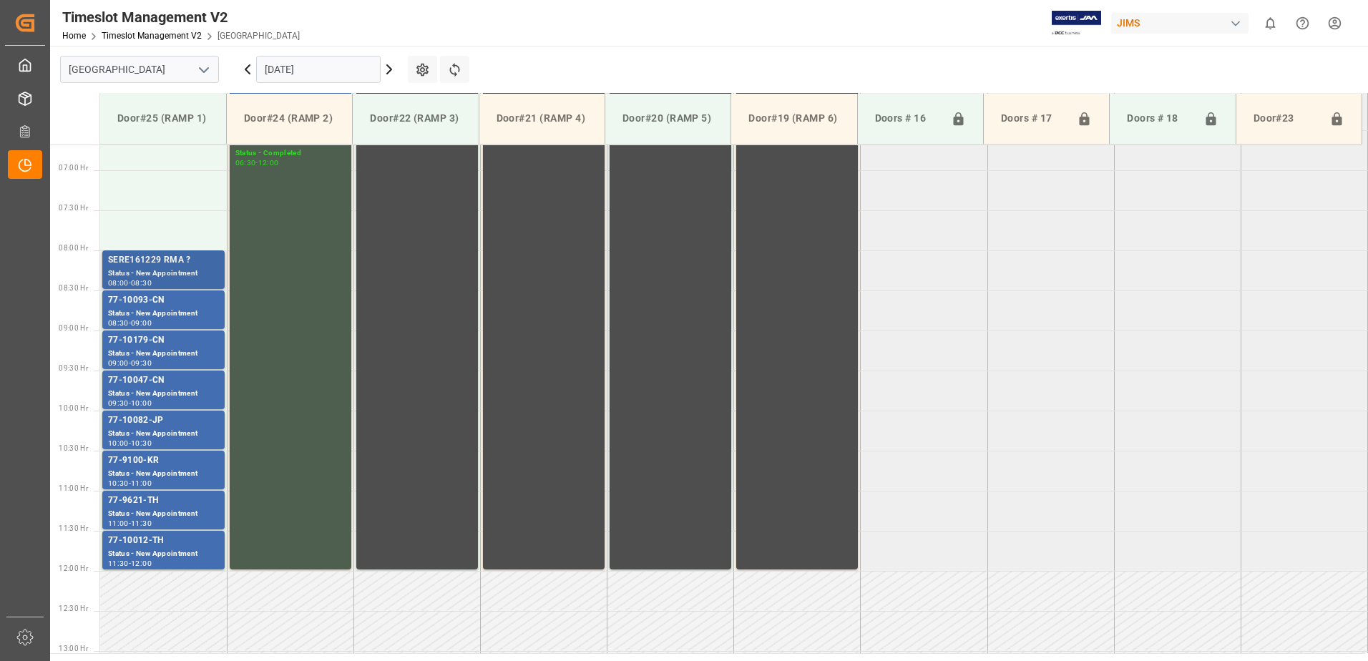
click at [166, 268] on div "Status - New Appointment" at bounding box center [163, 274] width 111 height 12
click at [165, 301] on div "77-10093-CN" at bounding box center [163, 300] width 111 height 14
click at [163, 342] on div "77-10179-CN" at bounding box center [163, 340] width 111 height 14
click at [163, 384] on div "77-10047-CN" at bounding box center [163, 381] width 111 height 14
click at [170, 425] on div "77-10082-JP" at bounding box center [163, 421] width 111 height 14
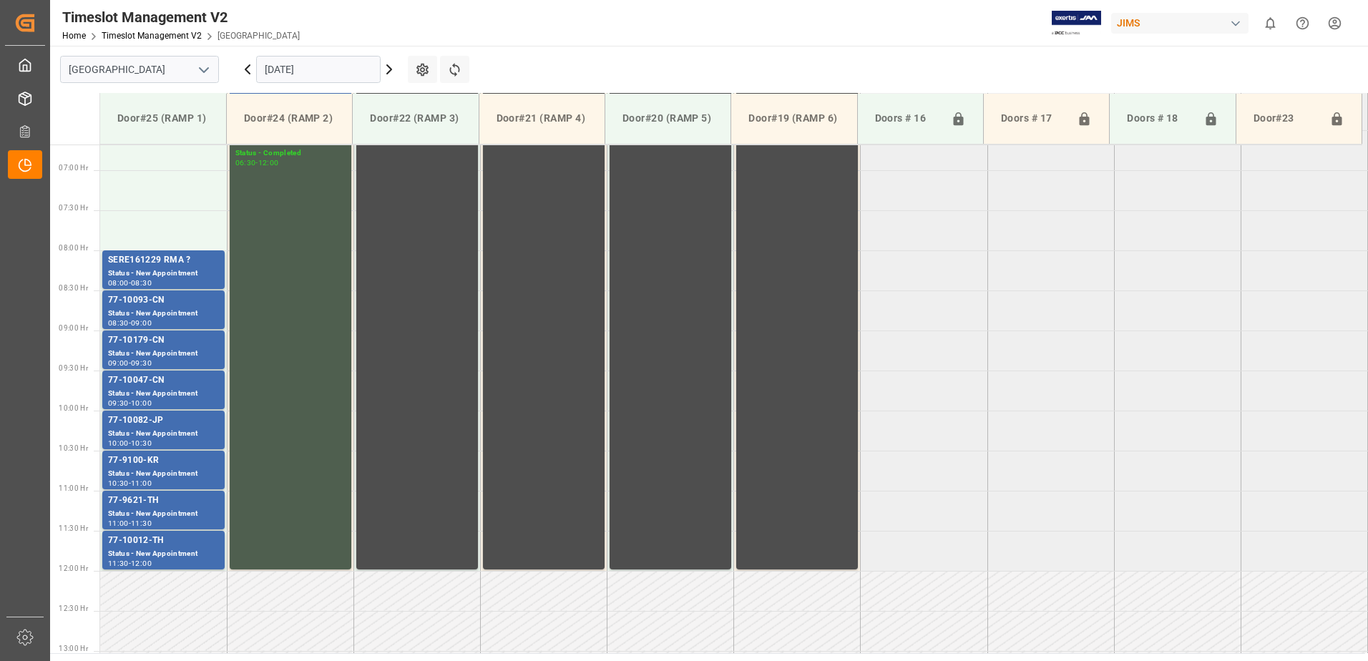
click at [178, 458] on div "77-9100-KR" at bounding box center [163, 461] width 111 height 14
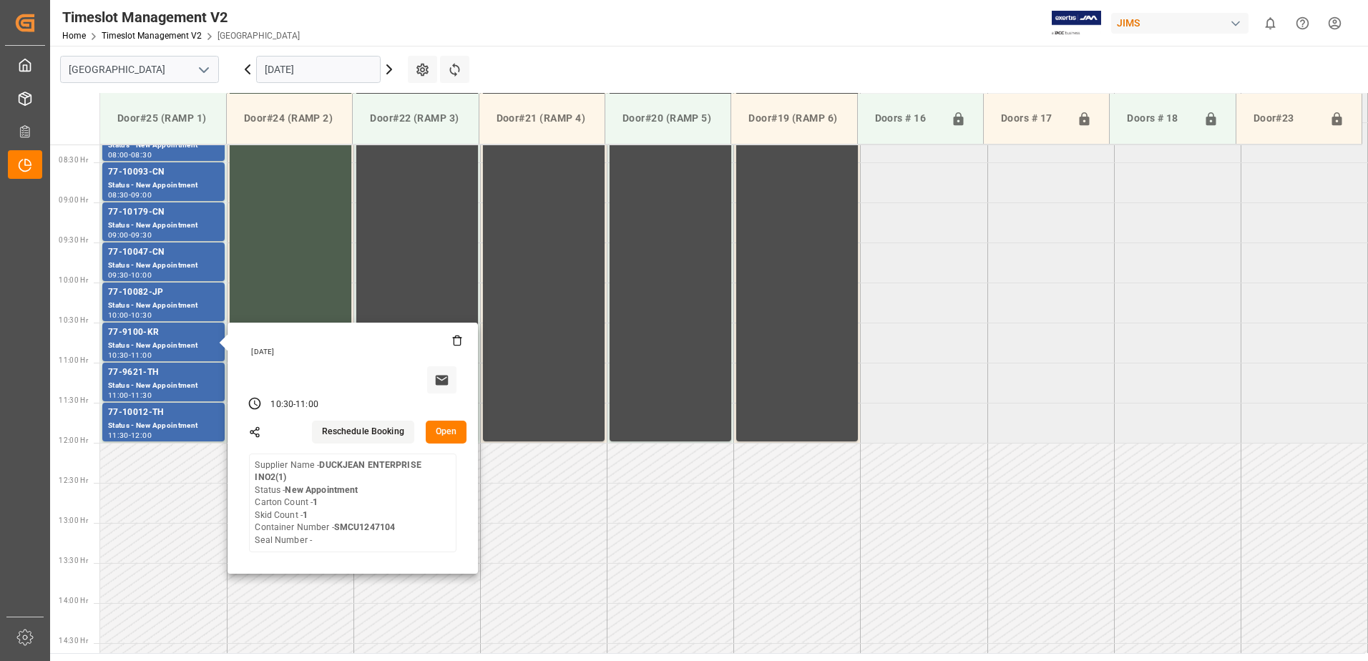
scroll to position [678, 0]
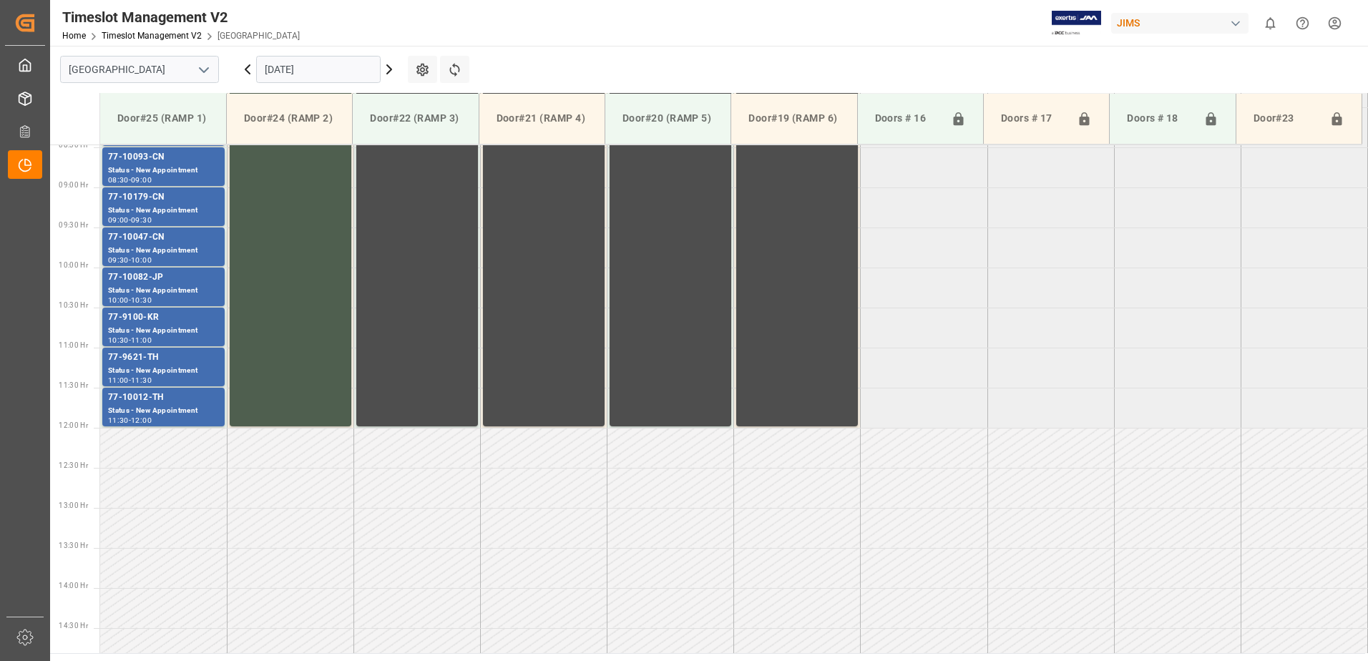
click at [181, 361] on div "77-9621-TH" at bounding box center [163, 358] width 111 height 14
click at [180, 395] on div "77-10012-TH" at bounding box center [163, 398] width 111 height 14
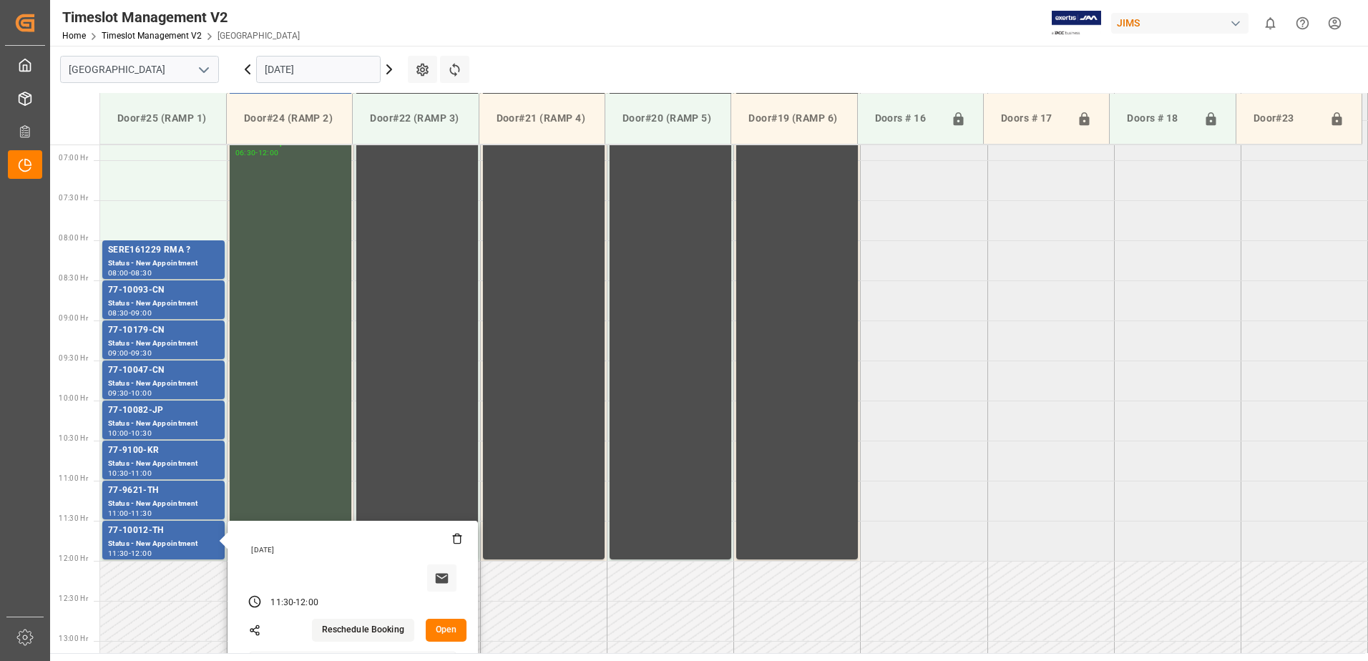
scroll to position [535, 0]
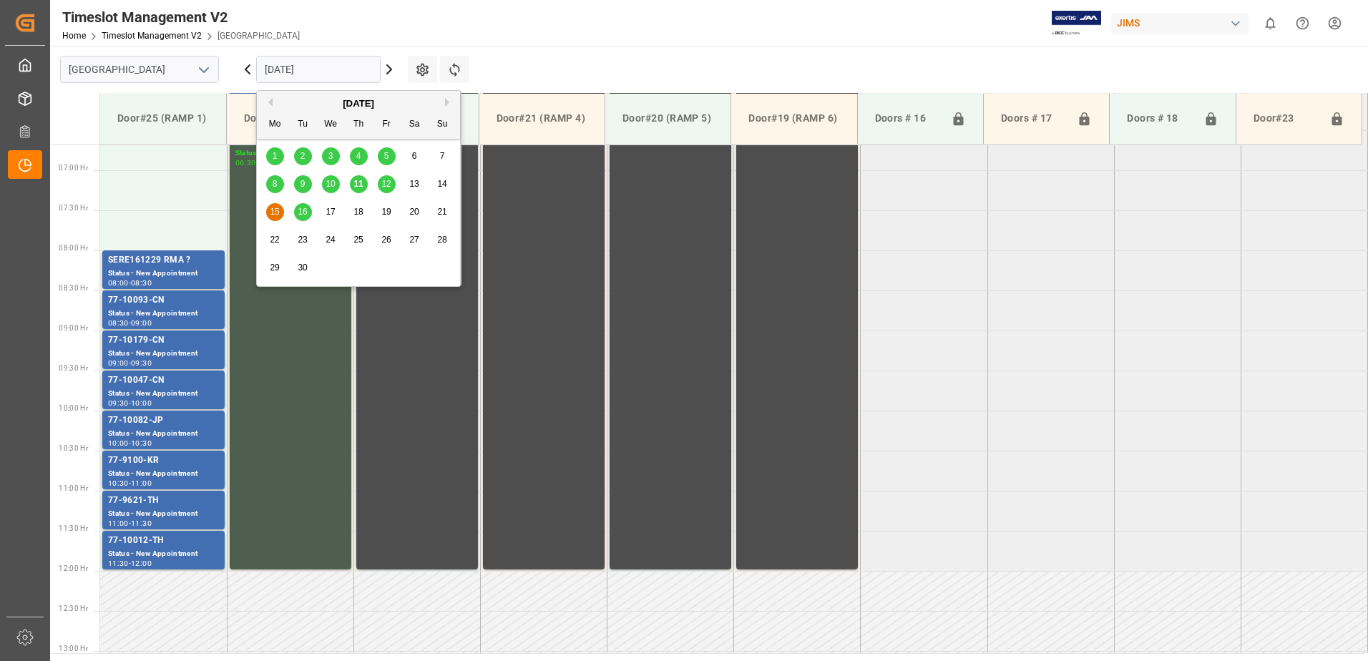
click at [349, 67] on input "[DATE]" at bounding box center [318, 69] width 125 height 27
click at [362, 180] on span "11" at bounding box center [358, 184] width 9 height 10
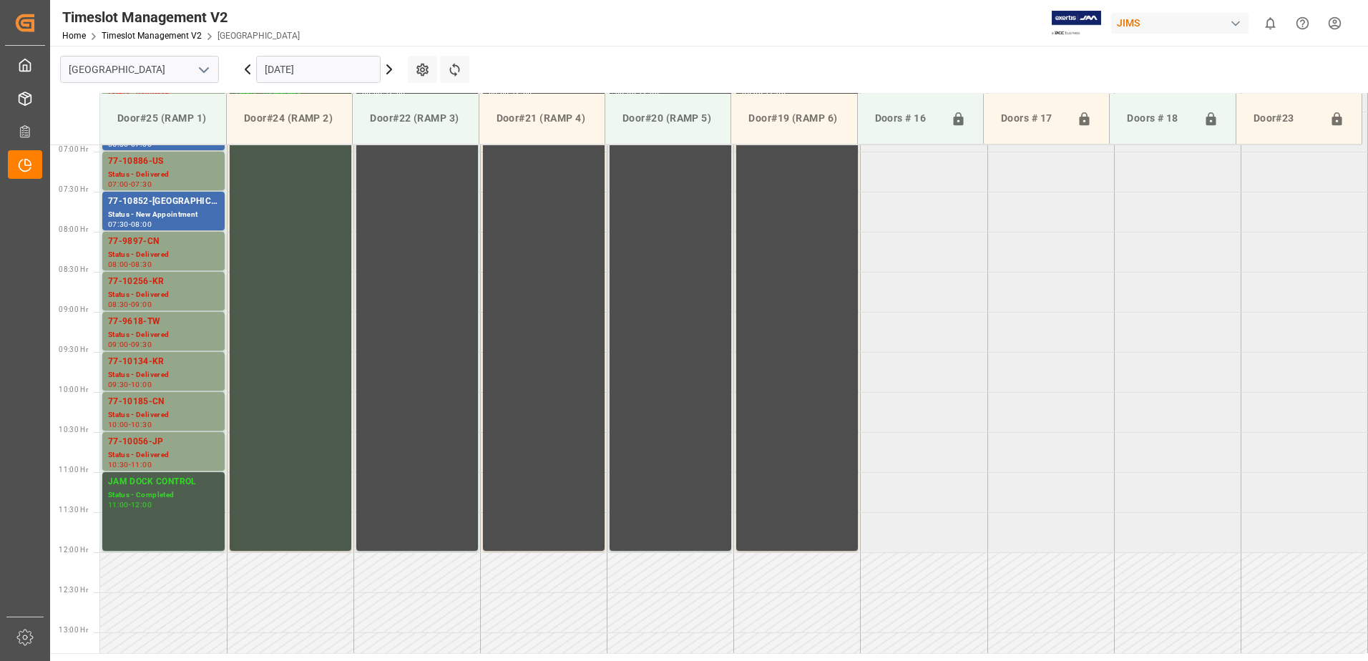
scroll to position [507, 0]
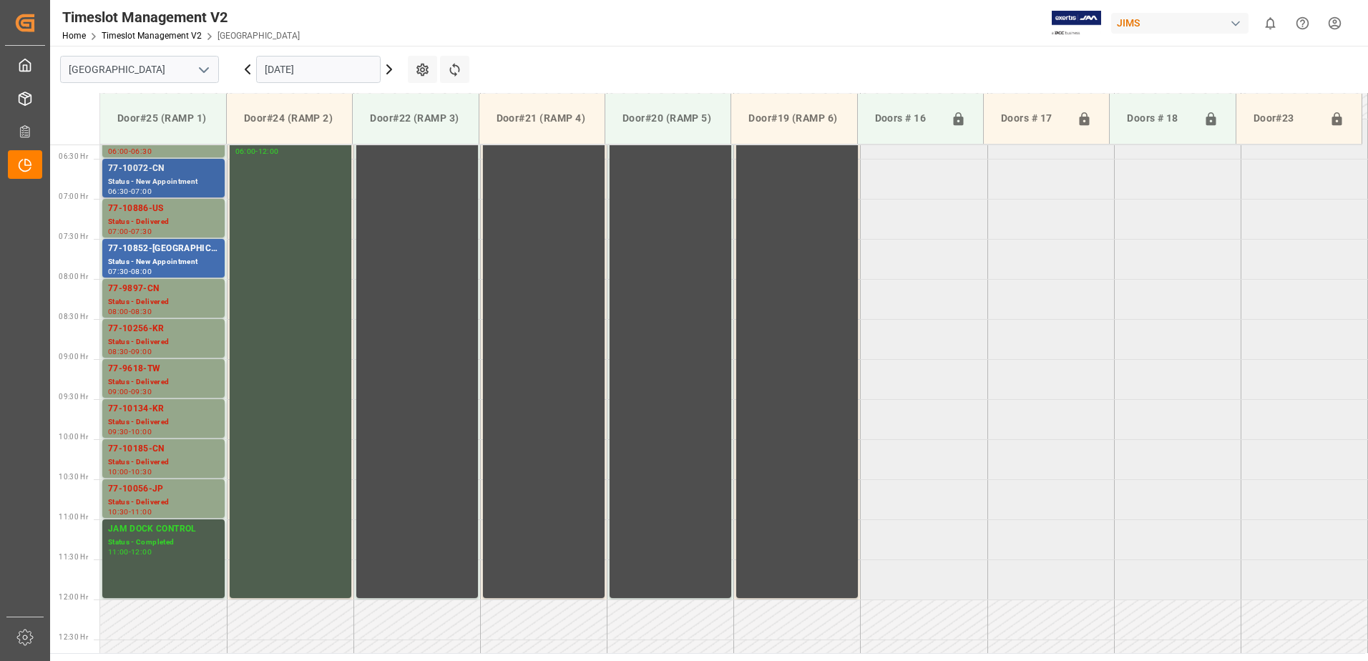
click at [162, 175] on div "77-10072-CN" at bounding box center [163, 169] width 111 height 14
click at [148, 255] on div "77-10852-US Status - New Appointment 07:30 - 08:00" at bounding box center [163, 258] width 111 height 33
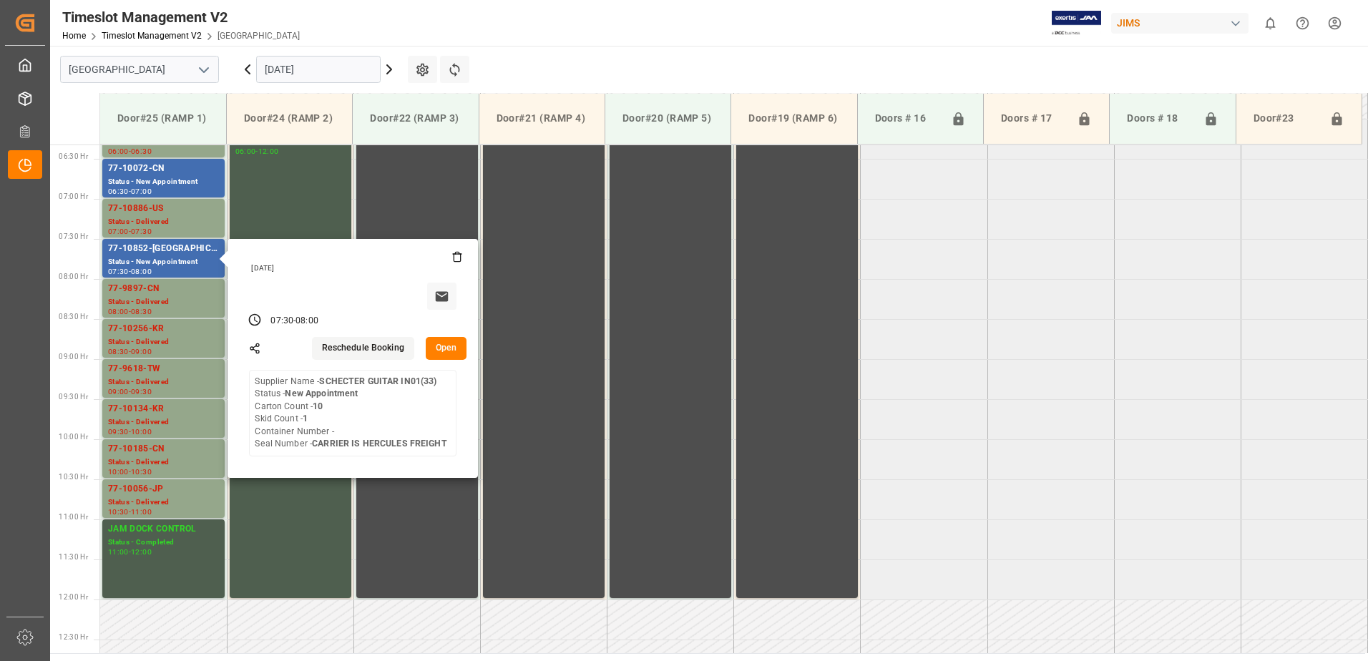
click at [569, 65] on main "[GEOGRAPHIC_DATA] [DATE] Settings Refresh Time Slots Door#25 (RAMP 1) Door#24 (…" at bounding box center [707, 350] width 1315 height 608
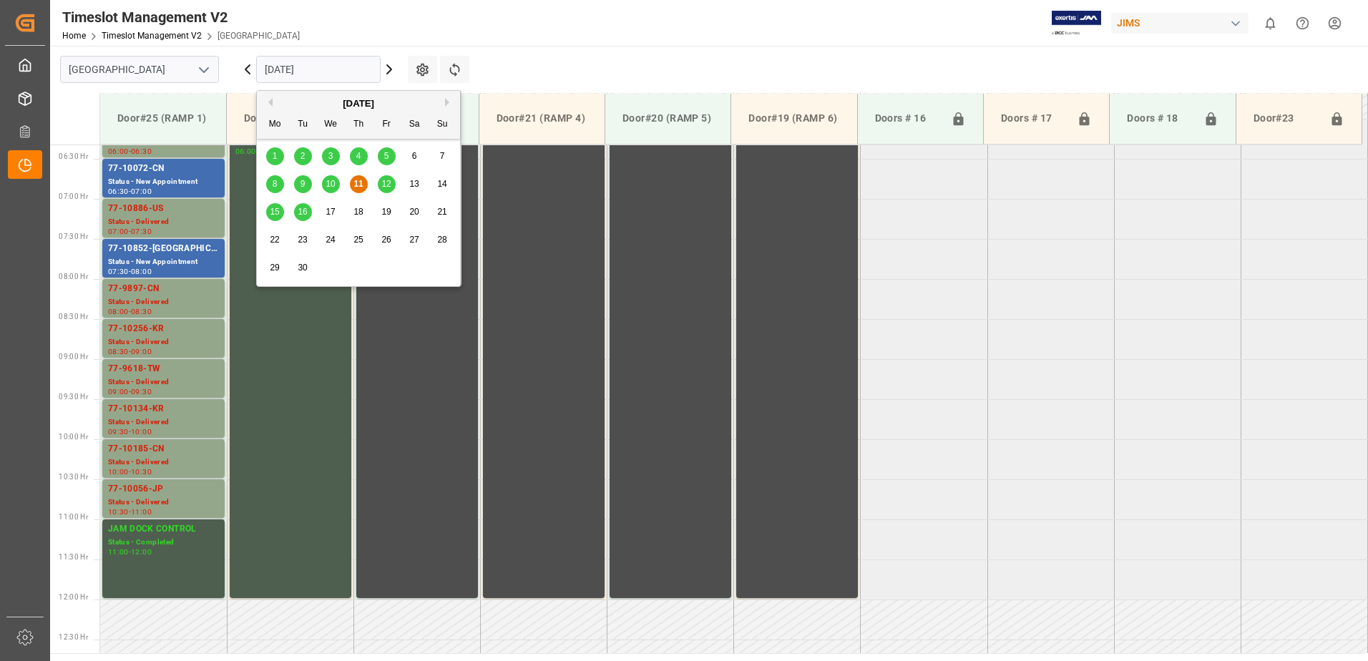
click at [353, 67] on input "[DATE]" at bounding box center [318, 69] width 125 height 27
click at [274, 214] on span "15" at bounding box center [274, 212] width 9 height 10
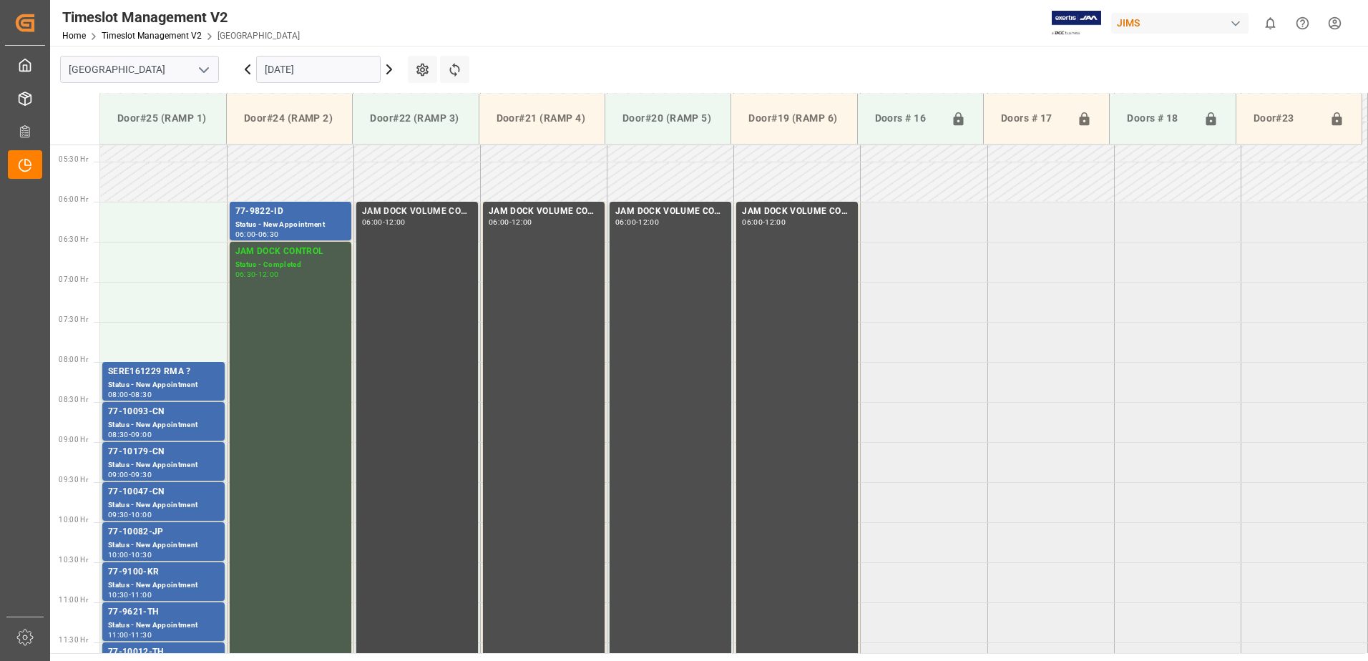
scroll to position [364, 0]
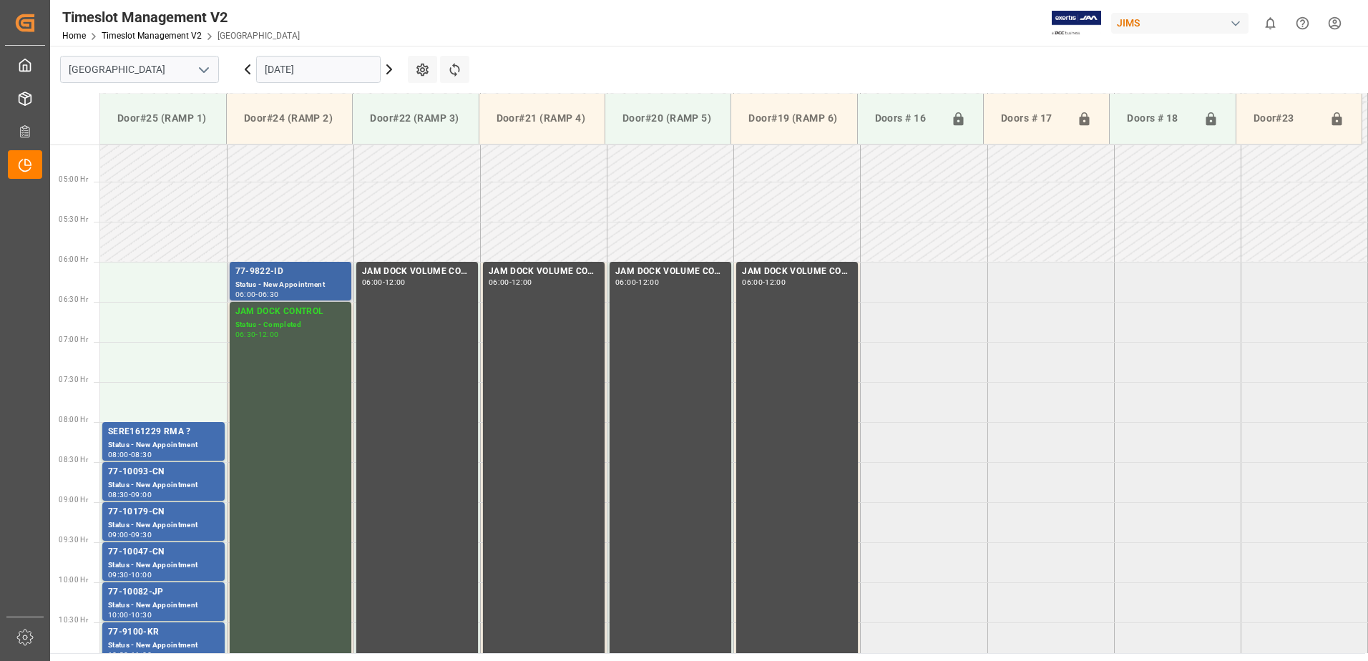
click at [287, 289] on div "Status - New Appointment" at bounding box center [290, 285] width 110 height 12
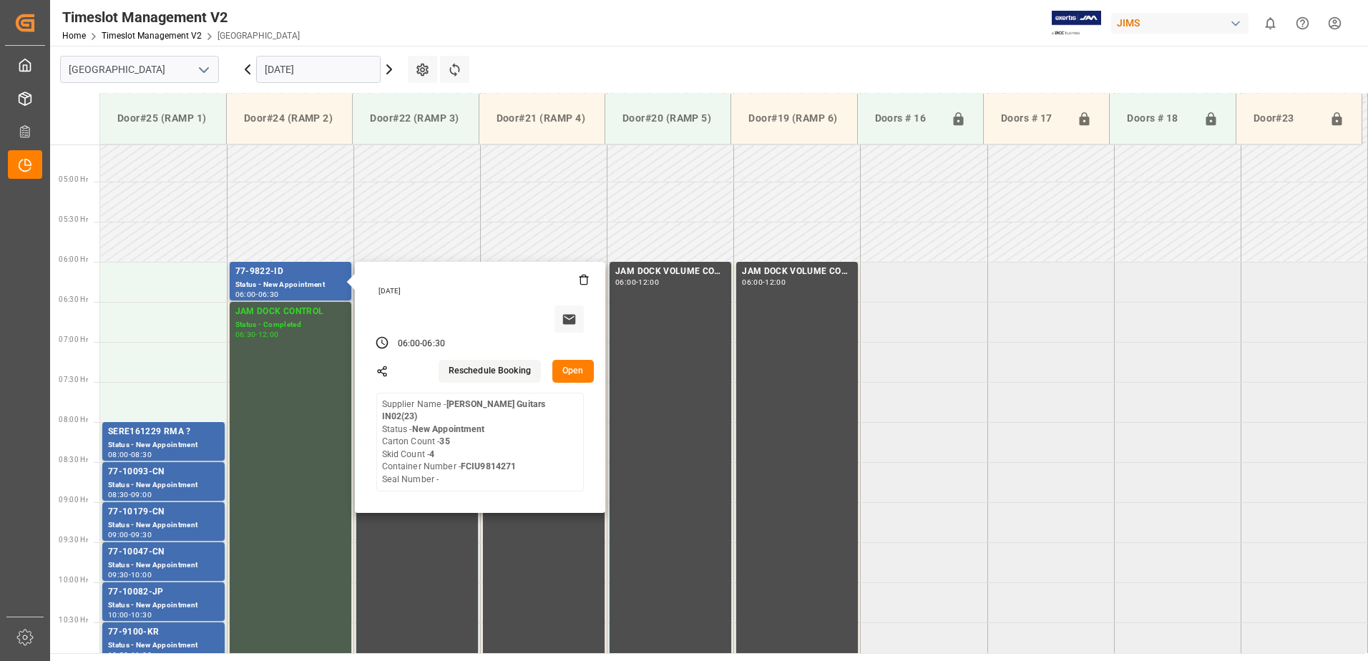
click at [569, 369] on button "Open" at bounding box center [573, 371] width 42 height 23
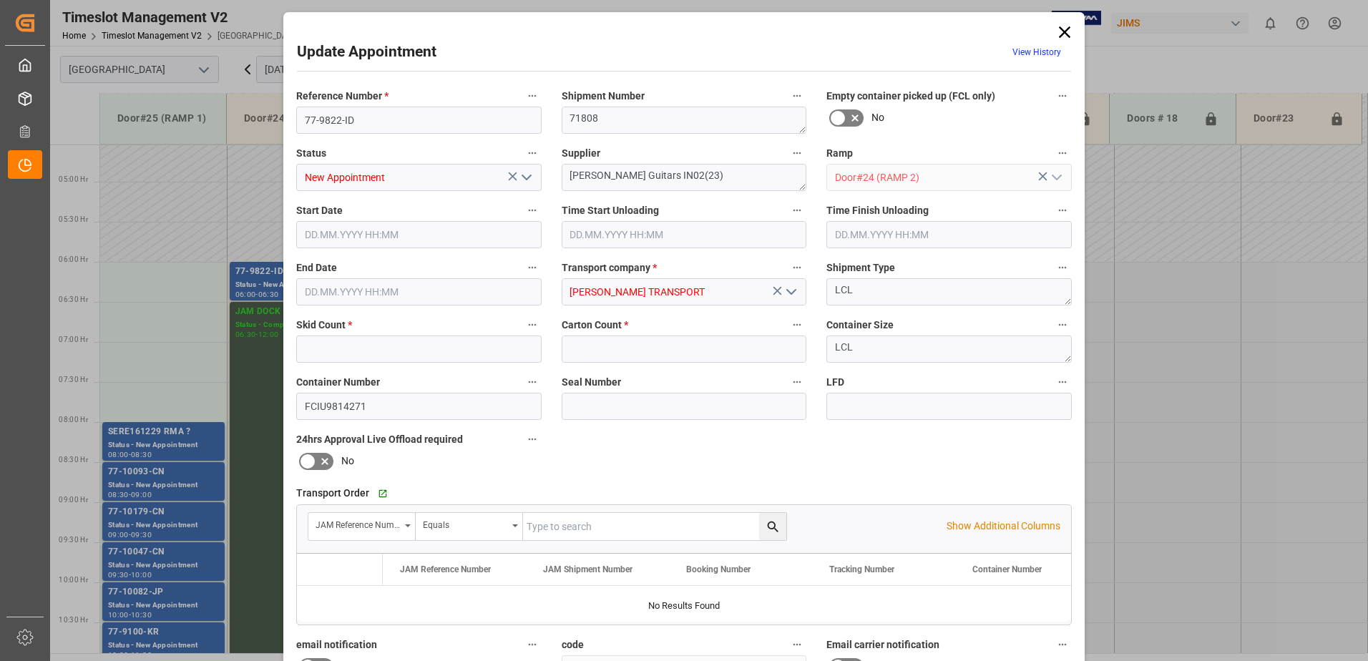
type input "4"
type input "35"
type input "[DATE] 06:00"
type input "[DATE] 06:30"
type input "[DATE] 13:21"
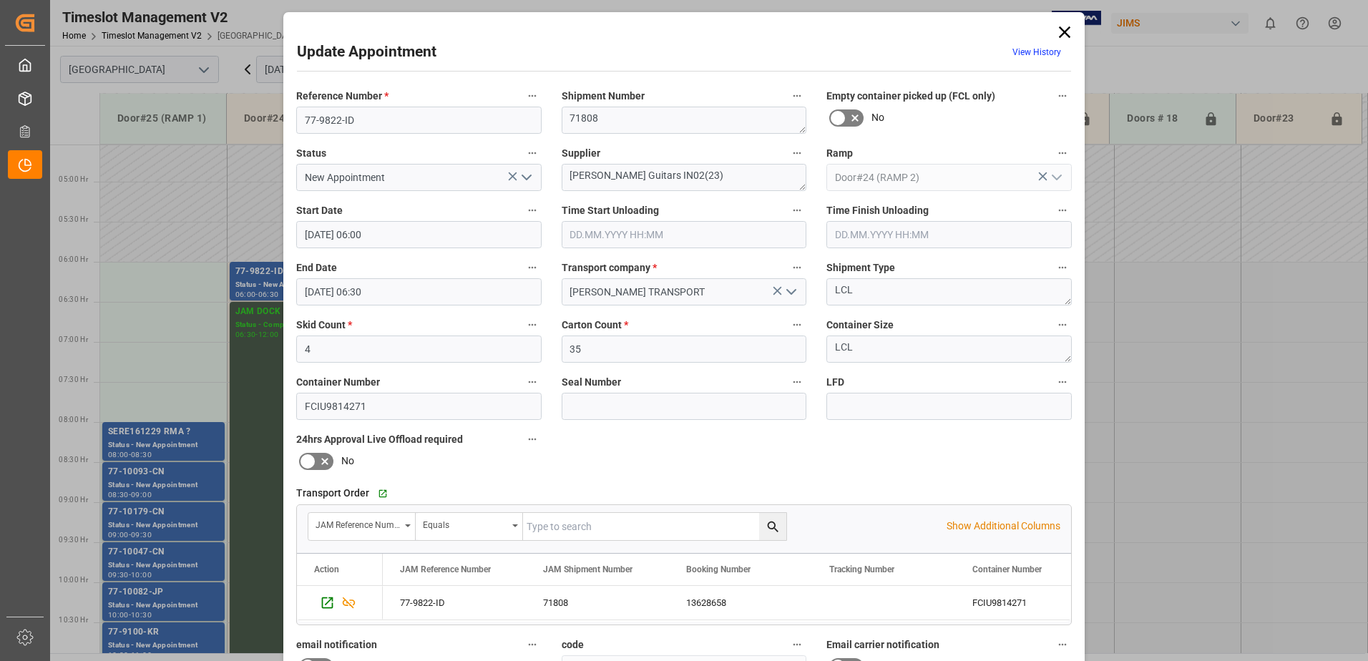
click at [1067, 33] on icon at bounding box center [1065, 32] width 20 height 20
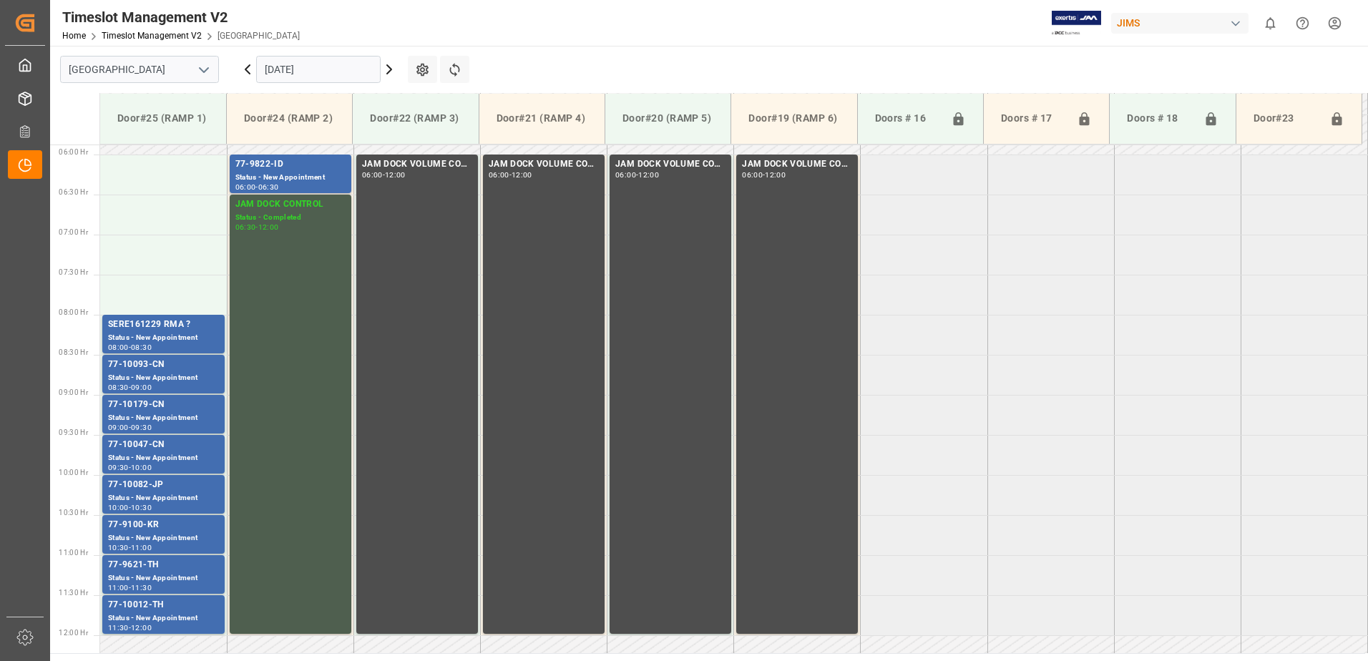
scroll to position [435, 0]
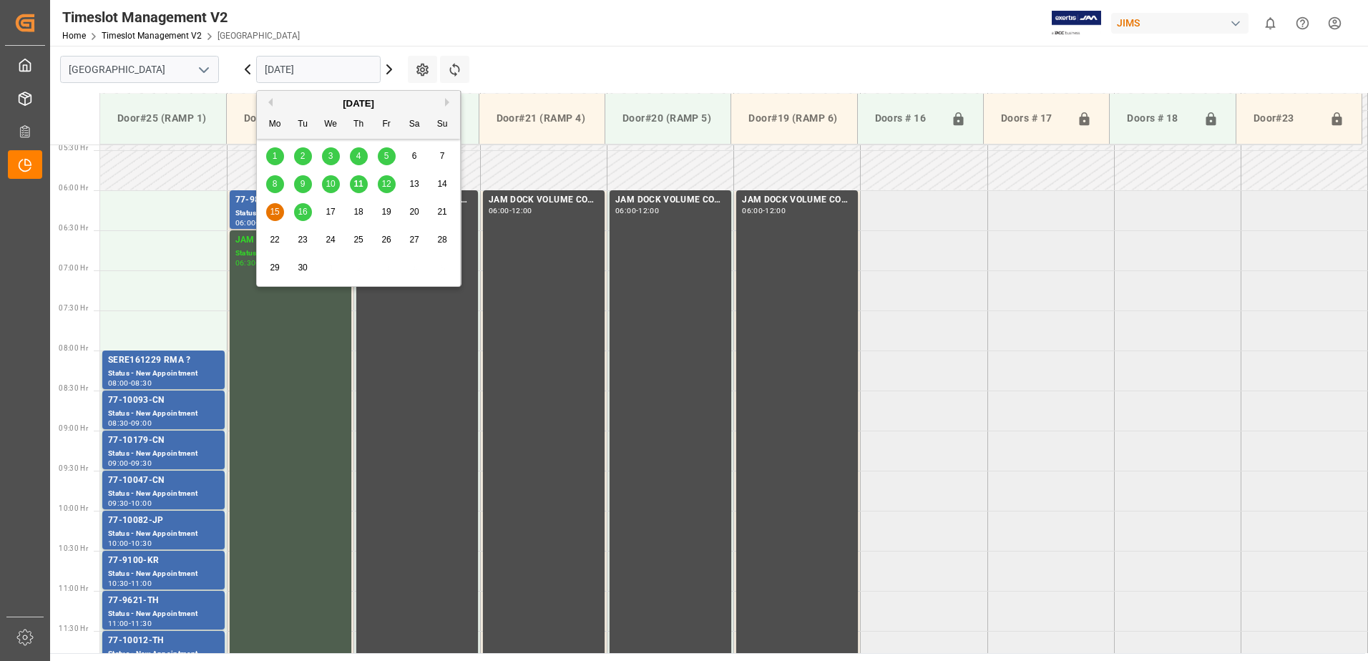
click at [330, 67] on input "[DATE]" at bounding box center [318, 69] width 125 height 27
click at [303, 209] on span "16" at bounding box center [302, 212] width 9 height 10
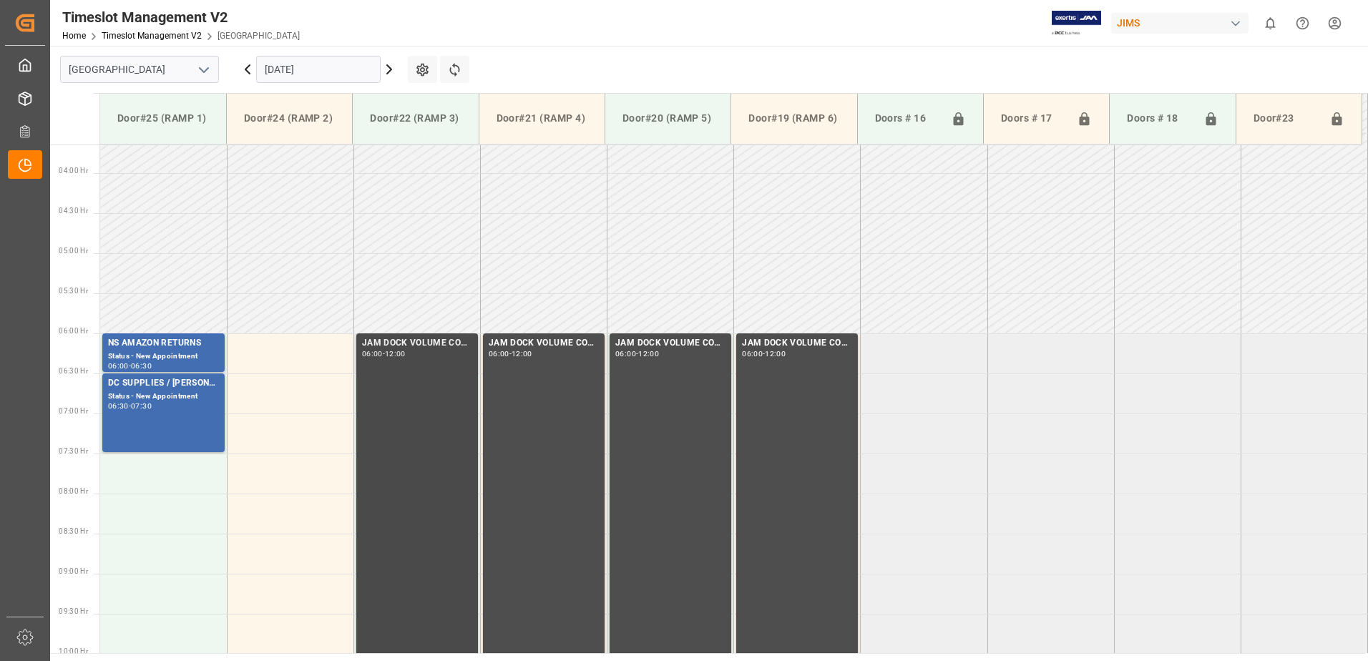
scroll to position [364, 0]
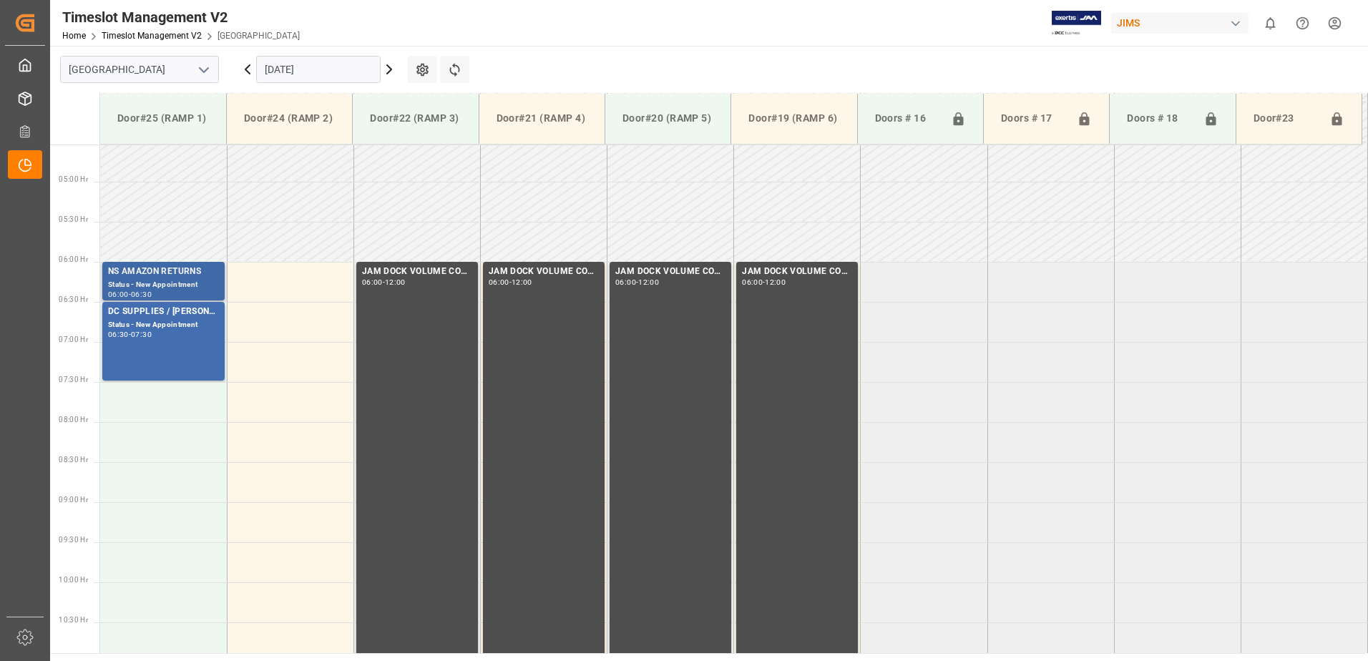
click at [169, 273] on div "NS AMAZON RETURNS" at bounding box center [163, 272] width 111 height 14
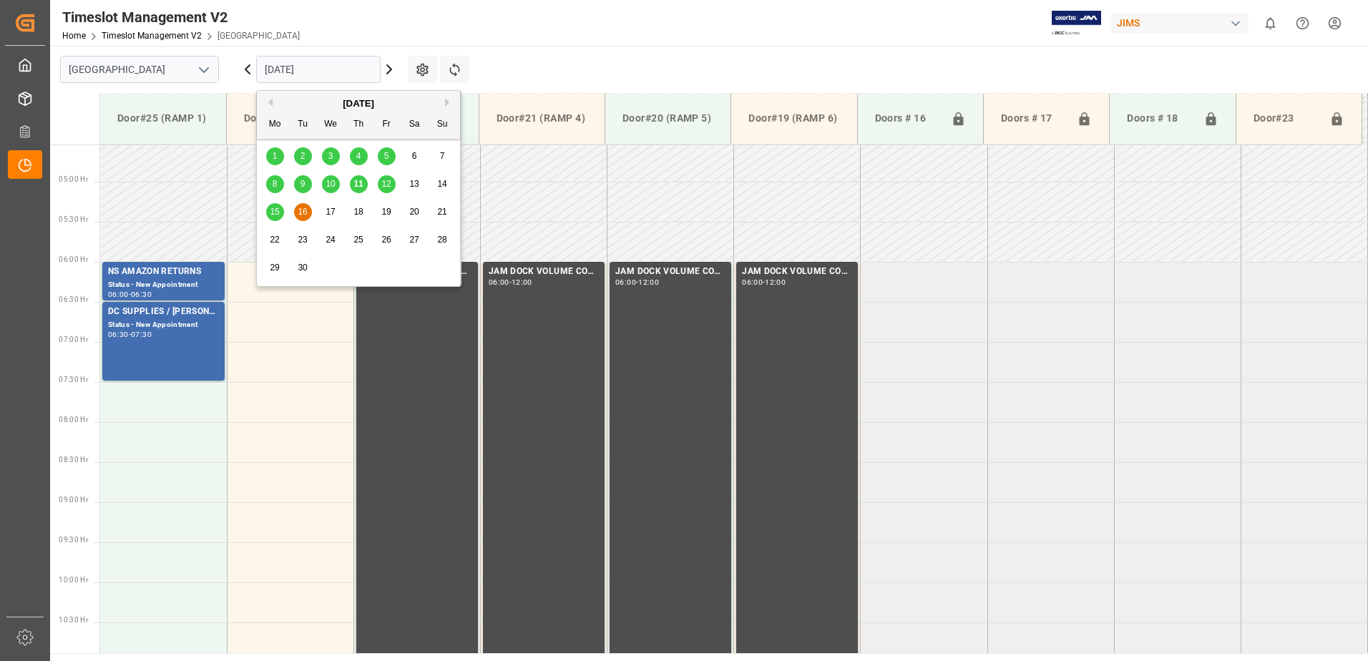
click at [351, 69] on input "[DATE]" at bounding box center [318, 69] width 125 height 27
click at [357, 183] on span "11" at bounding box center [358, 184] width 9 height 10
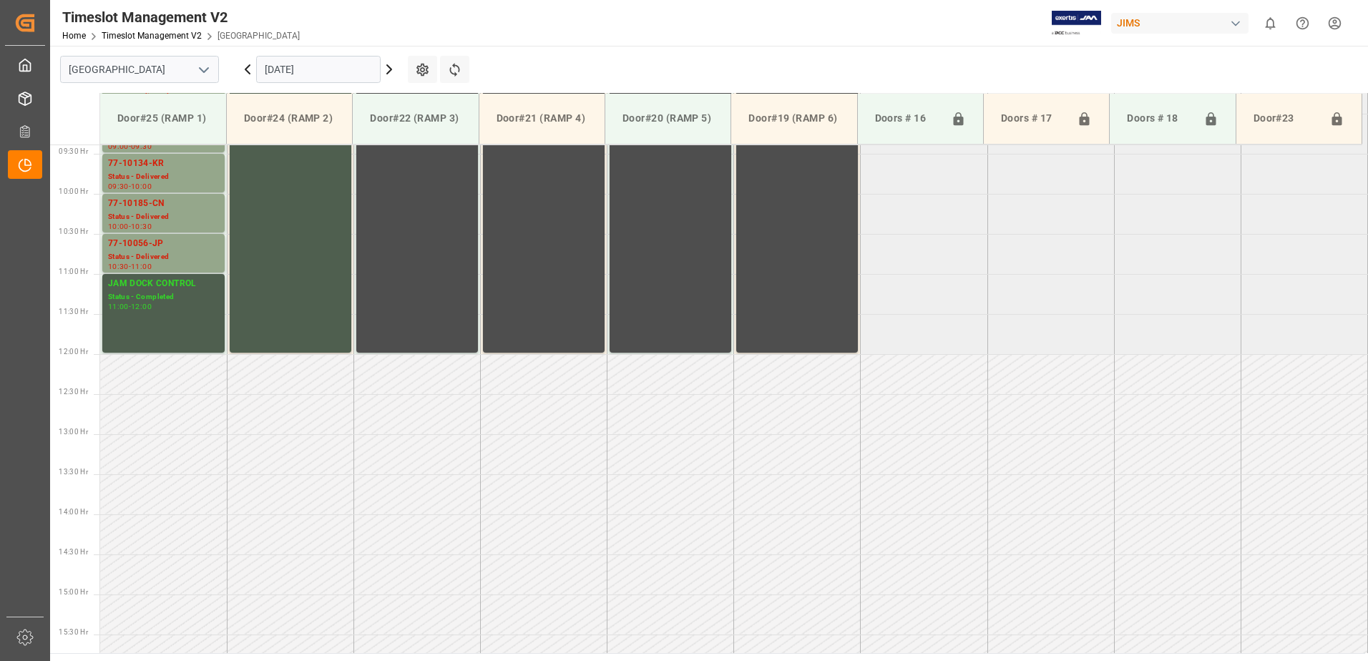
scroll to position [793, 0]
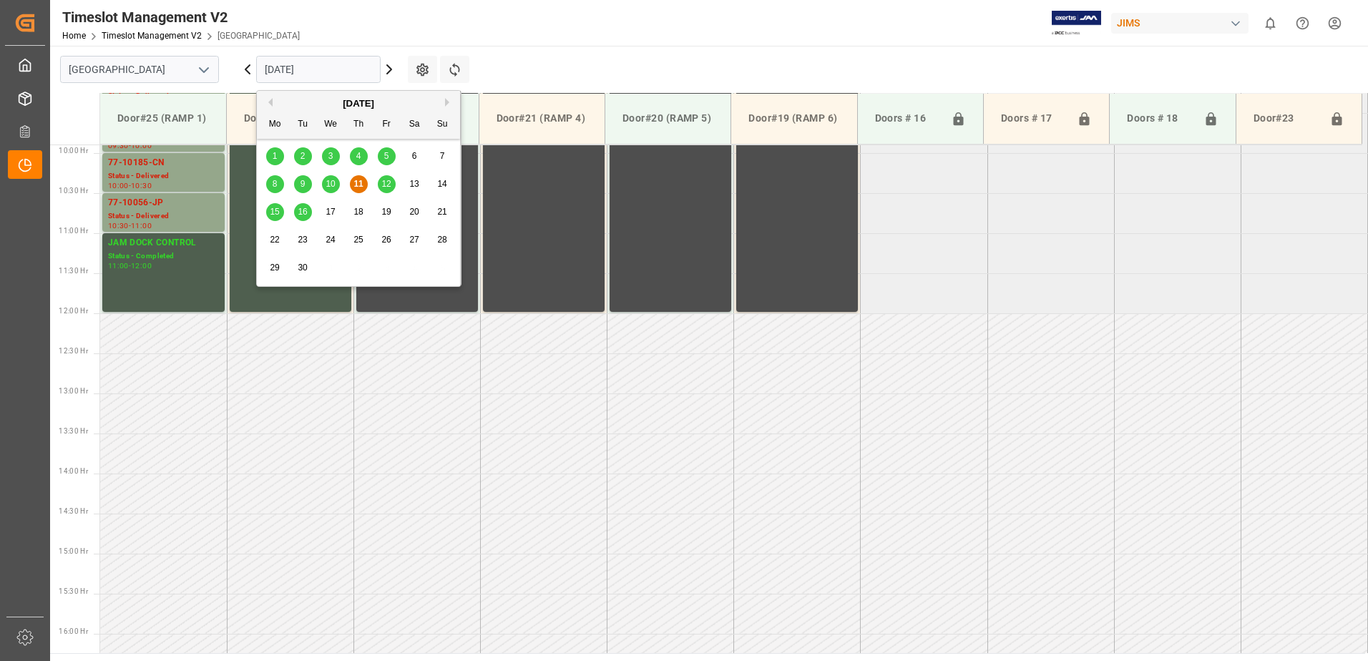
click at [329, 69] on input "[DATE]" at bounding box center [318, 69] width 125 height 27
click at [272, 210] on span "15" at bounding box center [274, 212] width 9 height 10
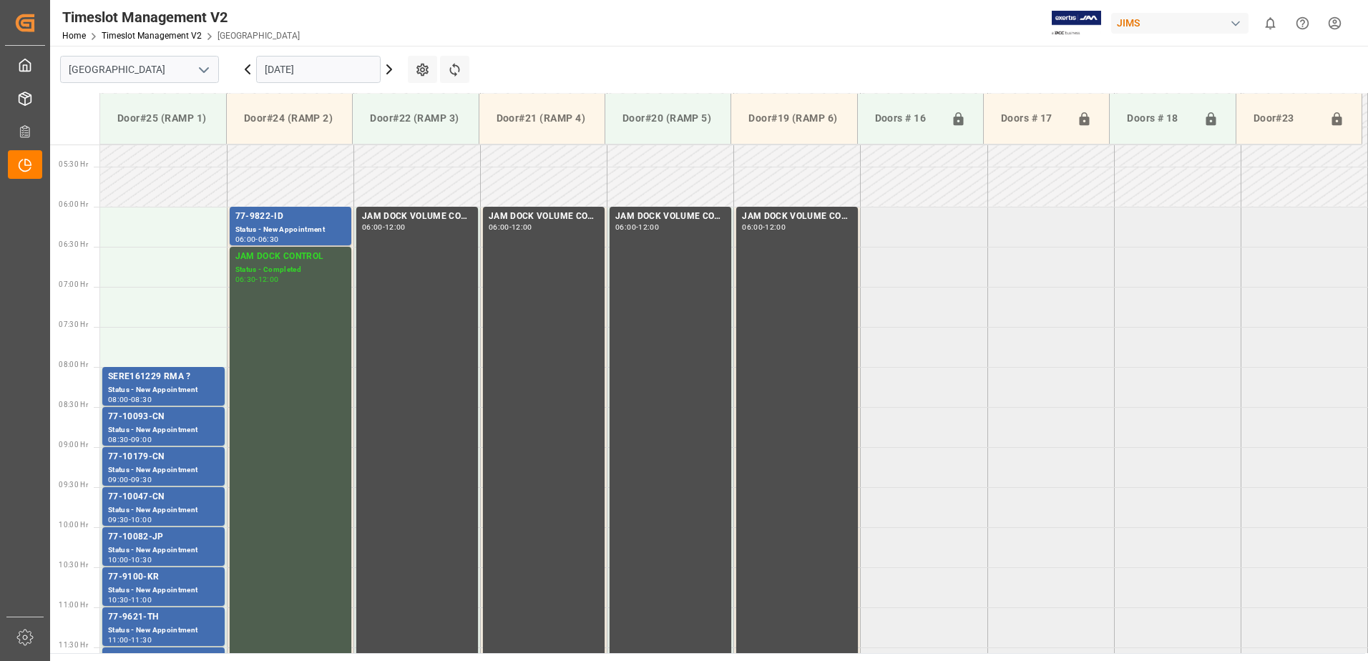
scroll to position [452, 0]
